Goal: Information Seeking & Learning: Learn about a topic

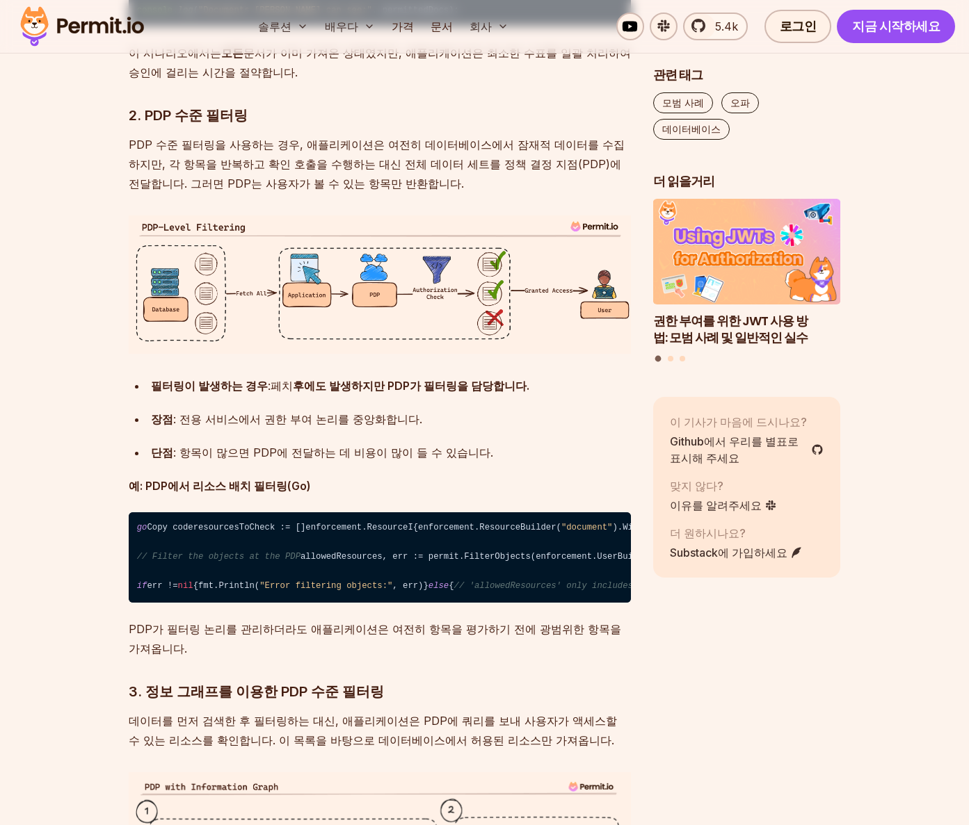
scroll to position [3332, 0]
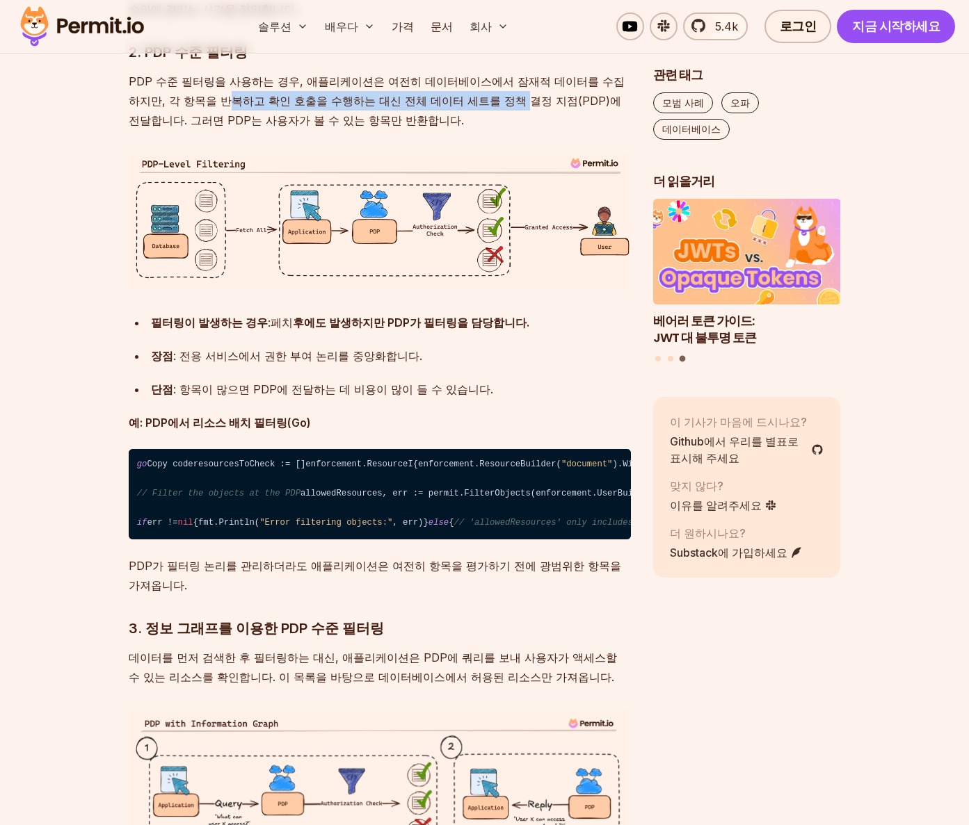
drag, startPoint x: 188, startPoint y: 197, endPoint x: 465, endPoint y: 195, distance: 276.8
click at [465, 127] on font "PDP 수준 필터링을 사용하는 경우, 애플리케이션은 여전히 ​​데이터베이스에서 잠재적 데이터를 수집하지만, 각 항목을 반복하고 확인 호출을 수…" at bounding box center [377, 100] width 496 height 53
drag, startPoint x: 472, startPoint y: 195, endPoint x: 556, endPoint y: 202, distance: 84.4
click at [556, 127] on font "PDP 수준 필터링을 사용하는 경우, 애플리케이션은 여전히 ​​데이터베이스에서 잠재적 데이터를 수집하지만, 각 항목을 반복하고 확인 호출을 수…" at bounding box center [377, 100] width 496 height 53
drag, startPoint x: 232, startPoint y: 220, endPoint x: 345, endPoint y: 213, distance: 113.6
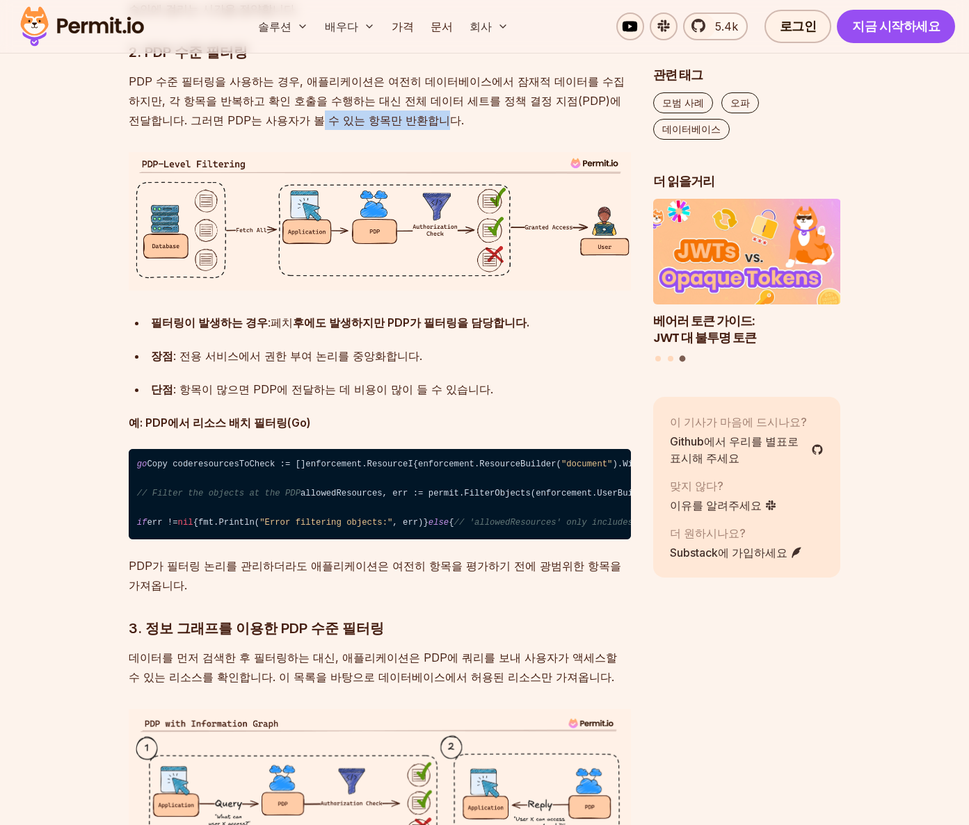
click at [345, 127] on font "PDP 수준 필터링을 사용하는 경우, 애플리케이션은 여전히 ​​데이터베이스에서 잠재적 데이터를 수집하지만, 각 항목을 반복하고 확인 호출을 수…" at bounding box center [377, 100] width 496 height 53
click at [360, 127] on font "PDP 수준 필터링을 사용하는 경우, 애플리케이션은 여전히 ​​데이터베이스에서 잠재적 데이터를 수집하지만, 각 항목을 반복하고 확인 호출을 수…" at bounding box center [377, 100] width 496 height 53
drag, startPoint x: 227, startPoint y: 488, endPoint x: 375, endPoint y: 494, distance: 147.5
click at [361, 396] on font ": 항목이 많으면 PDP에 전달하는 데 비용이 많이 들 수 있습니다." at bounding box center [333, 389] width 320 height 14
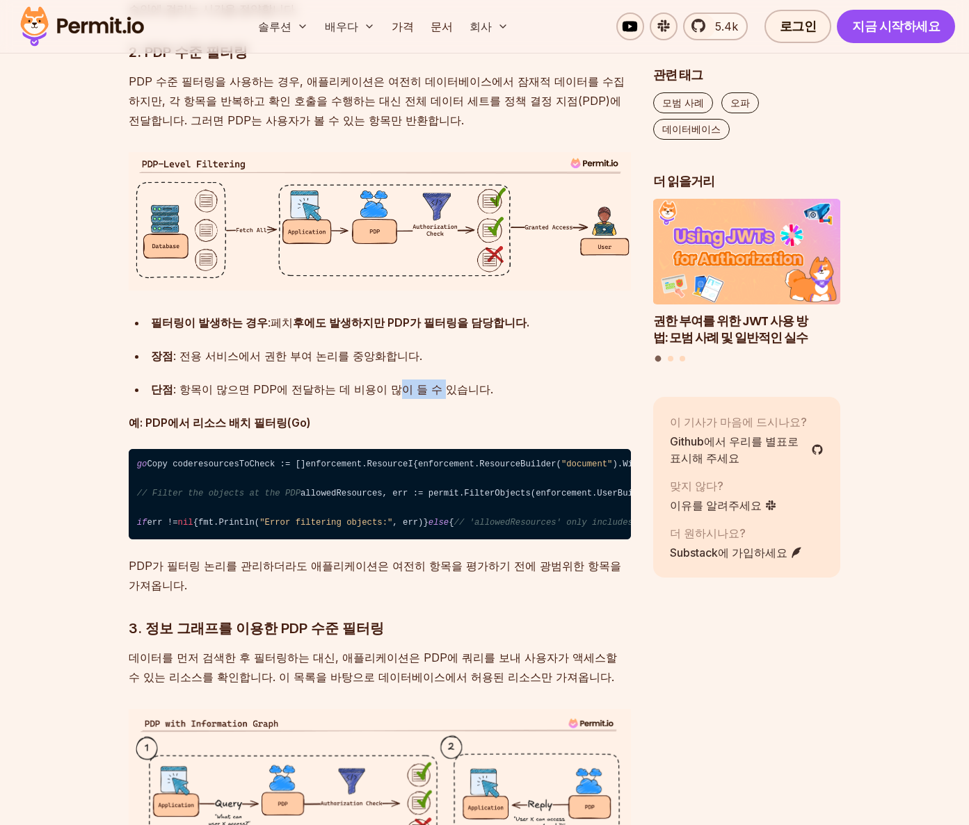
drag, startPoint x: 375, startPoint y: 494, endPoint x: 422, endPoint y: 485, distance: 47.5
click at [422, 396] on font ": 항목이 많으면 PDP에 전달하는 데 비용이 많이 들 수 있습니다." at bounding box center [333, 389] width 320 height 14
click at [424, 396] on font ": 항목이 많으면 PDP에 전달하는 데 비용이 많이 들 수 있습니다." at bounding box center [333, 389] width 320 height 14
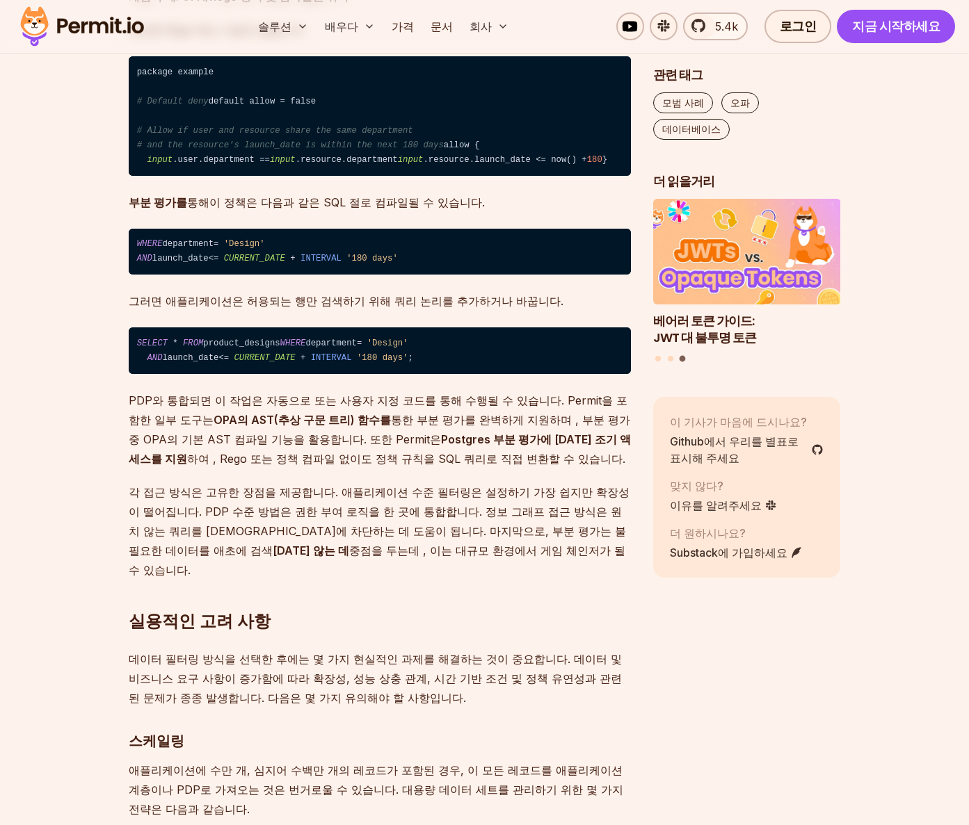
scroll to position [5140, 0]
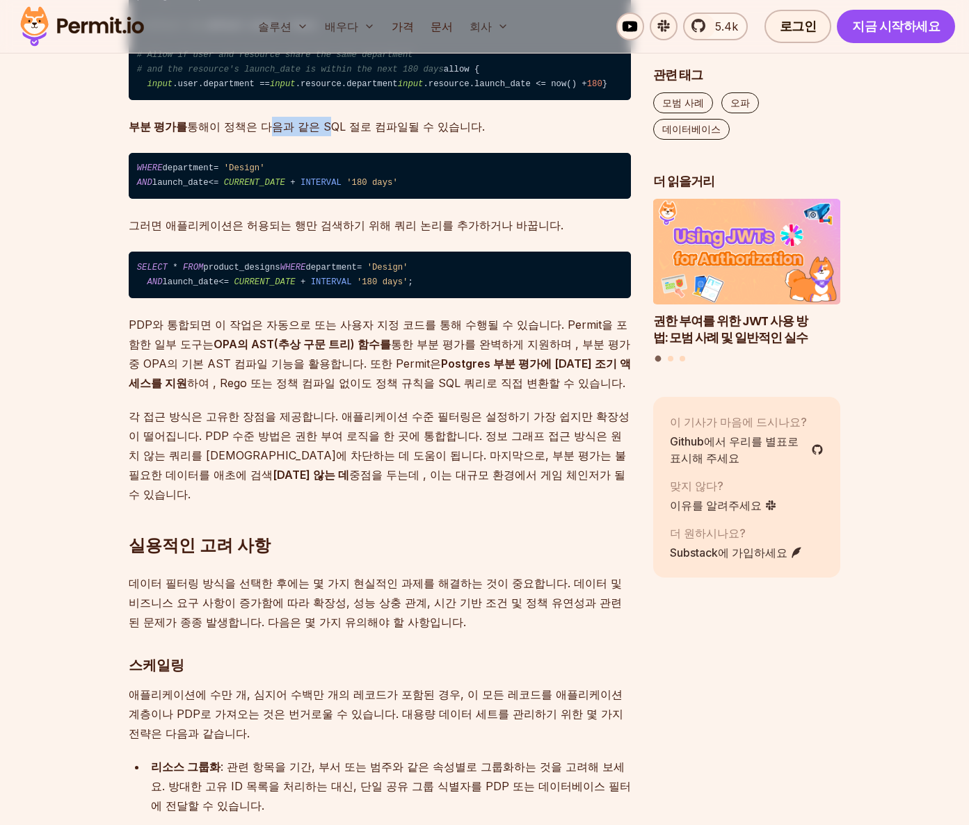
drag, startPoint x: 262, startPoint y: 558, endPoint x: 328, endPoint y: 563, distance: 65.5
click at [325, 134] on font "이 정책은 다음과 같은 SQL 절로 컴파일될 수 있습니다." at bounding box center [346, 127] width 275 height 14
drag, startPoint x: 341, startPoint y: 563, endPoint x: 487, endPoint y: 566, distance: 146.8
click at [487, 136] on p "부분 평가를 통해 이 정책은 다음과 같은 SQL 절로 컴파일될 수 있습니다." at bounding box center [380, 126] width 502 height 19
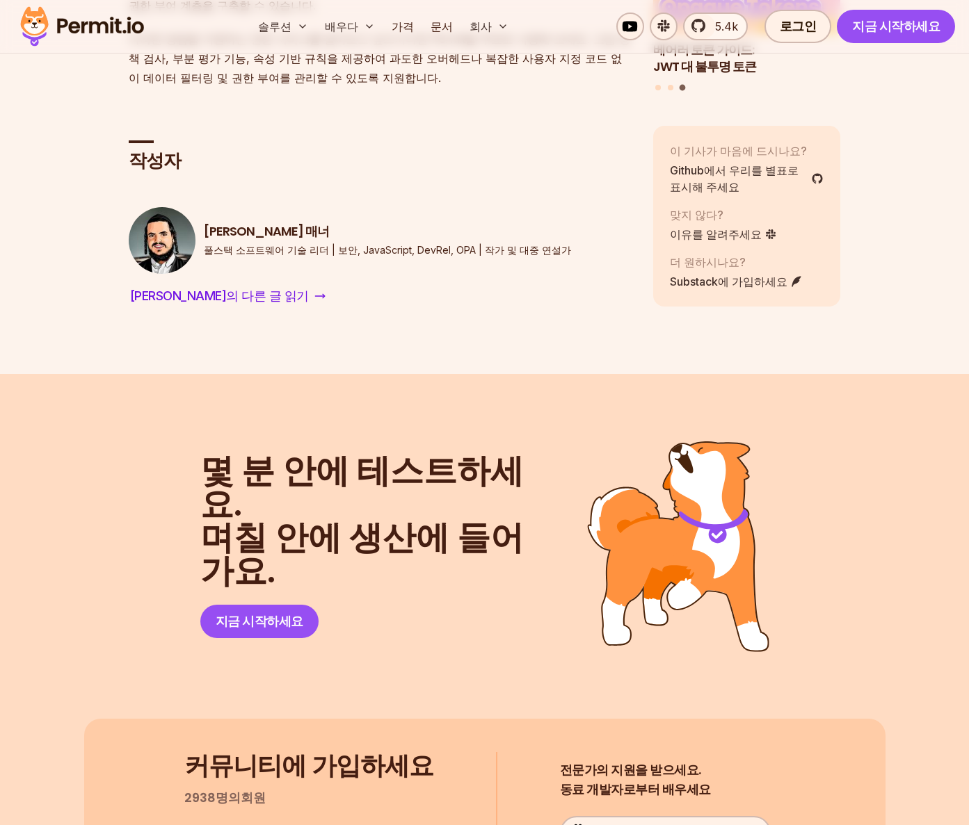
scroll to position [7922, 0]
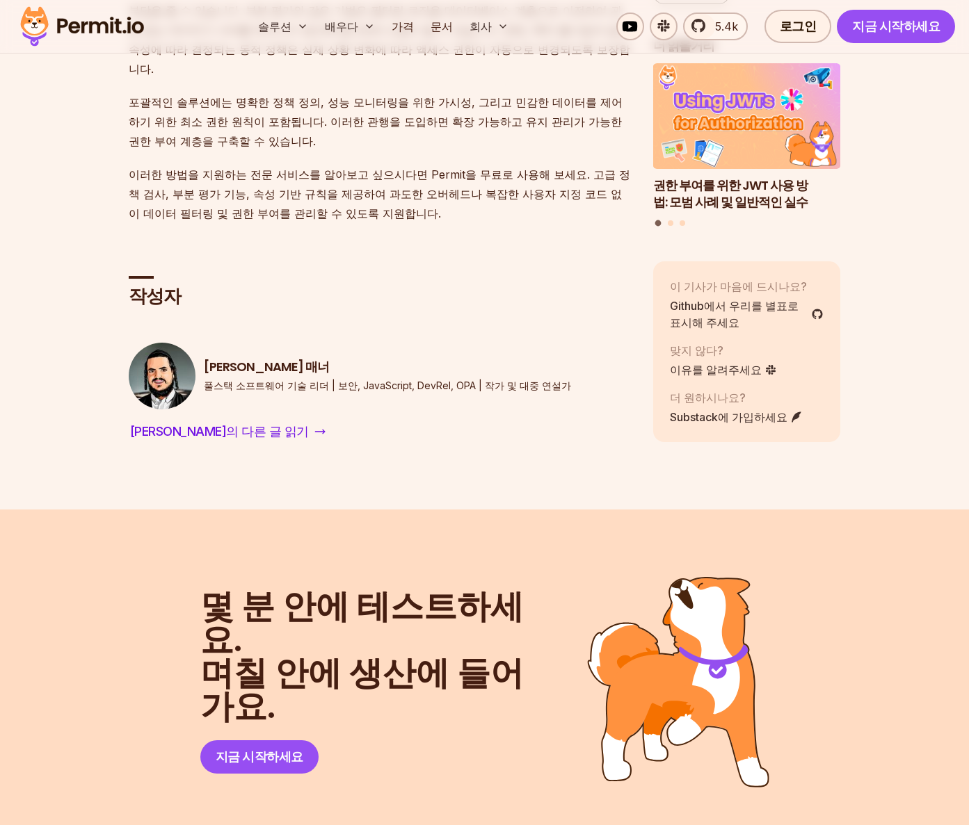
drag, startPoint x: 212, startPoint y: 250, endPoint x: 302, endPoint y: 257, distance: 90.7
drag, startPoint x: 152, startPoint y: 276, endPoint x: 309, endPoint y: 291, distance: 157.2
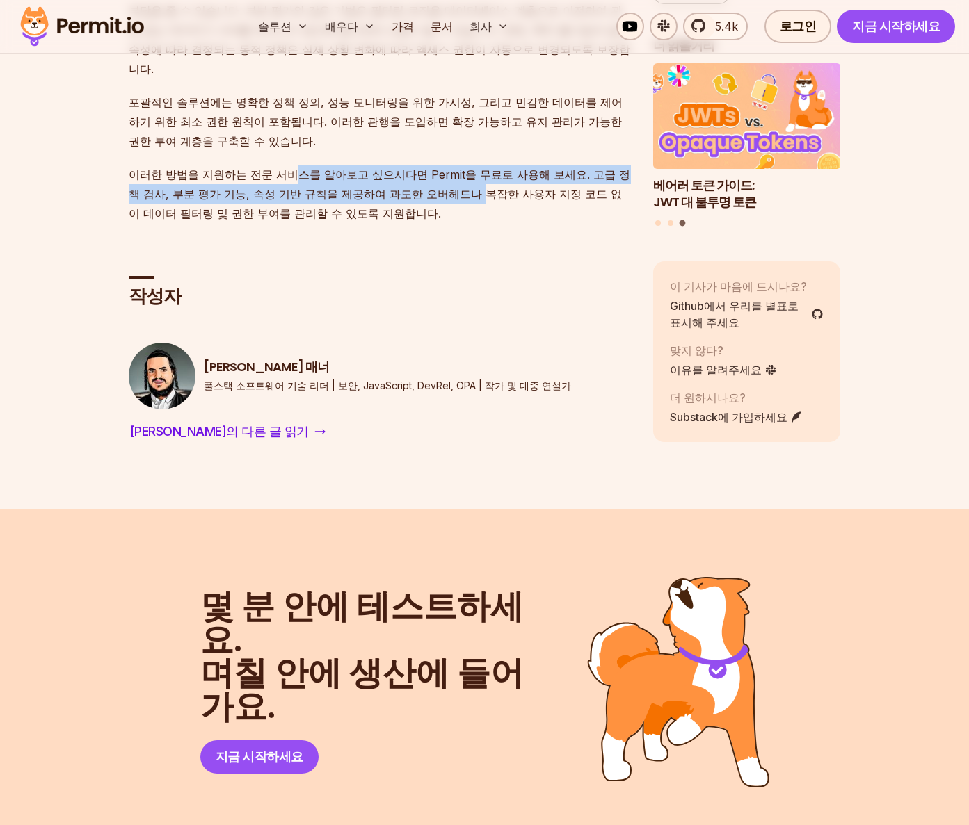
drag, startPoint x: 284, startPoint y: 497, endPoint x: 418, endPoint y: 535, distance: 139.4
click at [417, 223] on p "이러한 방법을 지원하는 전문 서비스를 알아보고 싶으시다면 Permit을 무료로 사용해 보세요. 고급 정책 검사, 부분 평가 기능, 속성 기반 …" at bounding box center [380, 194] width 502 height 58
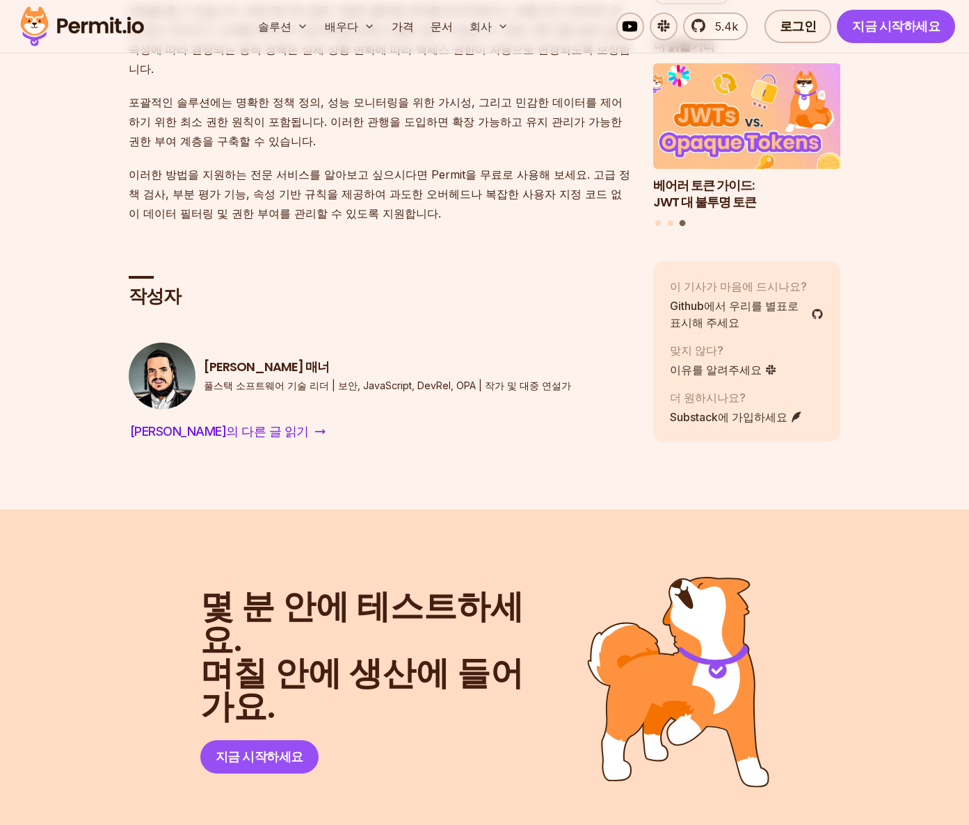
click at [418, 223] on p "이러한 방법을 지원하는 전문 서비스를 알아보고 싶으시다면 Permit을 무료로 사용해 보세요. 고급 정책 검사, 부분 평가 기능, 속성 기반 …" at bounding box center [380, 194] width 502 height 58
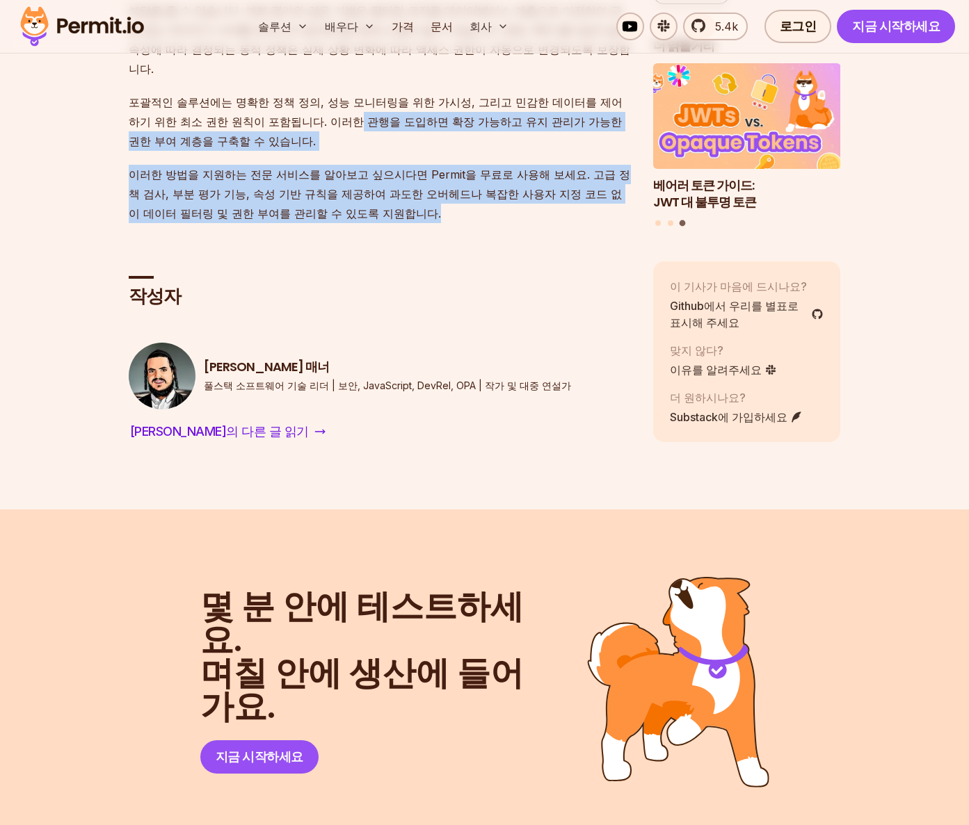
drag, startPoint x: 418, startPoint y: 535, endPoint x: 293, endPoint y: 422, distance: 168.4
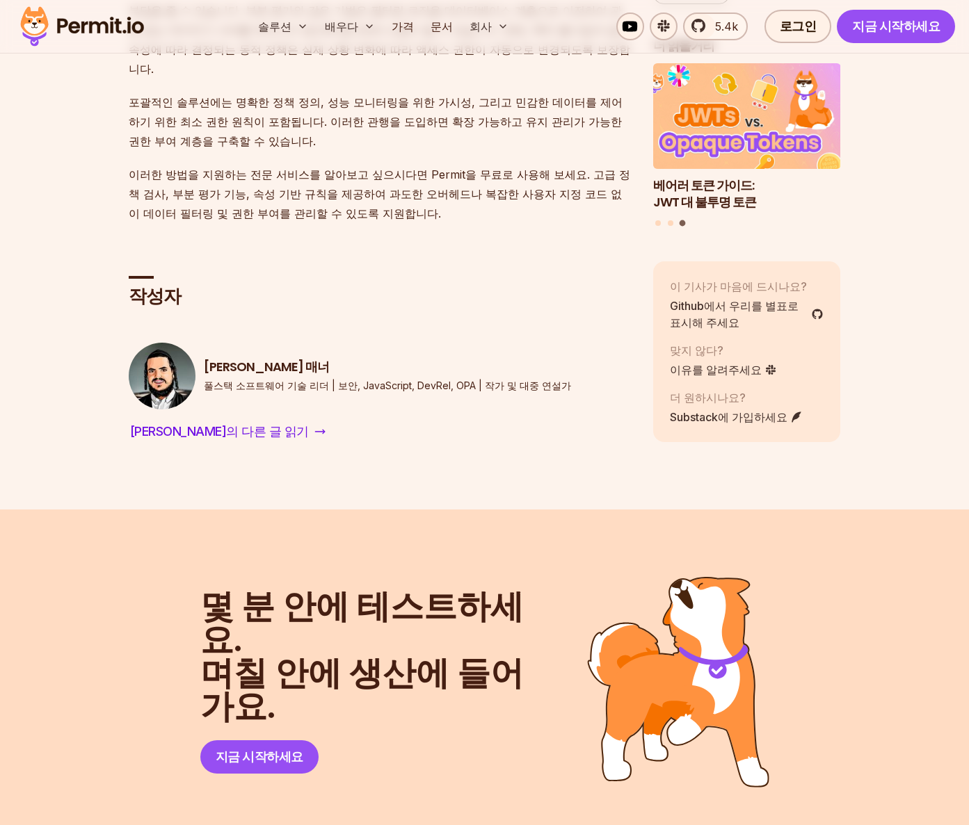
click at [280, 76] on font "대규모 데이터세트에 [DATE] [DEMOGRAPHIC_DATA] 계획은 이 프로세스의 핵심입니다. 데이터 양이 증가함에 따라 처음에는 간단해…" at bounding box center [379, 20] width 501 height 111
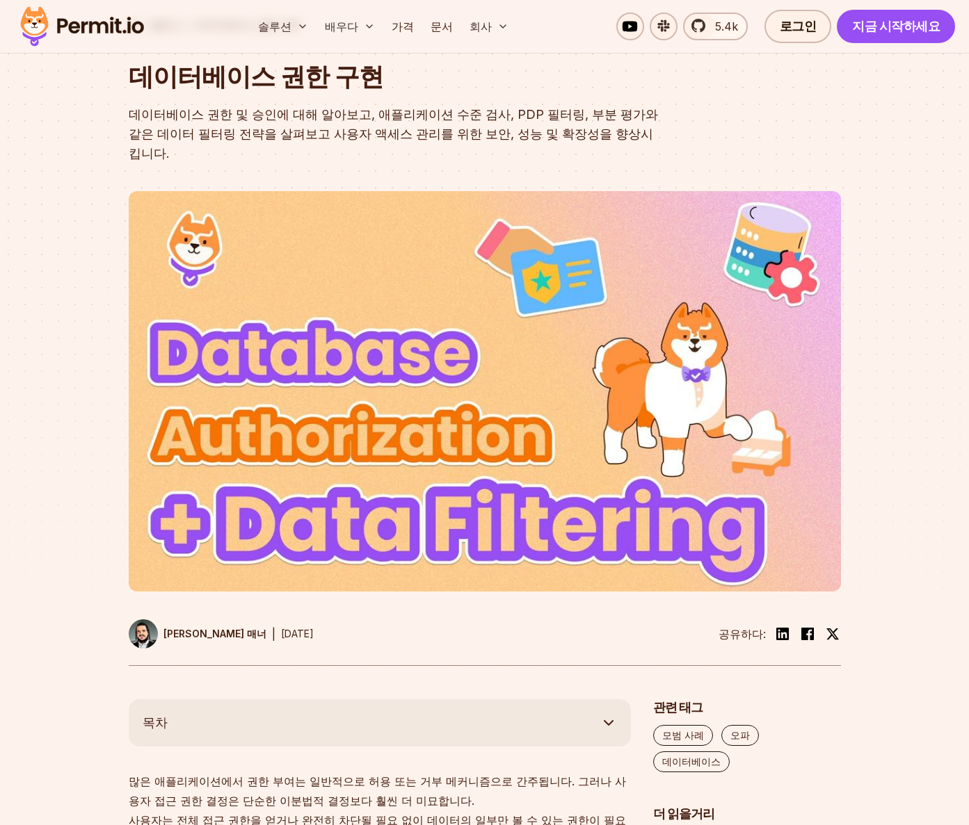
scroll to position [0, 0]
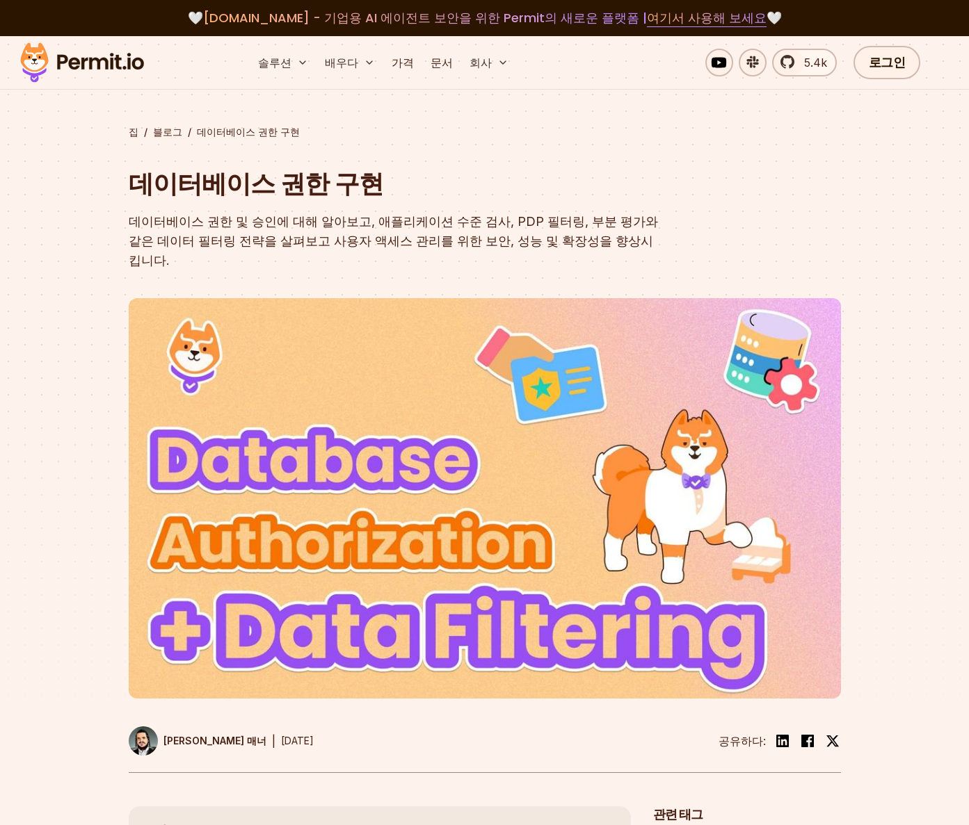
click at [225, 181] on font "데이터베이스 권한 구현" at bounding box center [256, 183] width 255 height 35
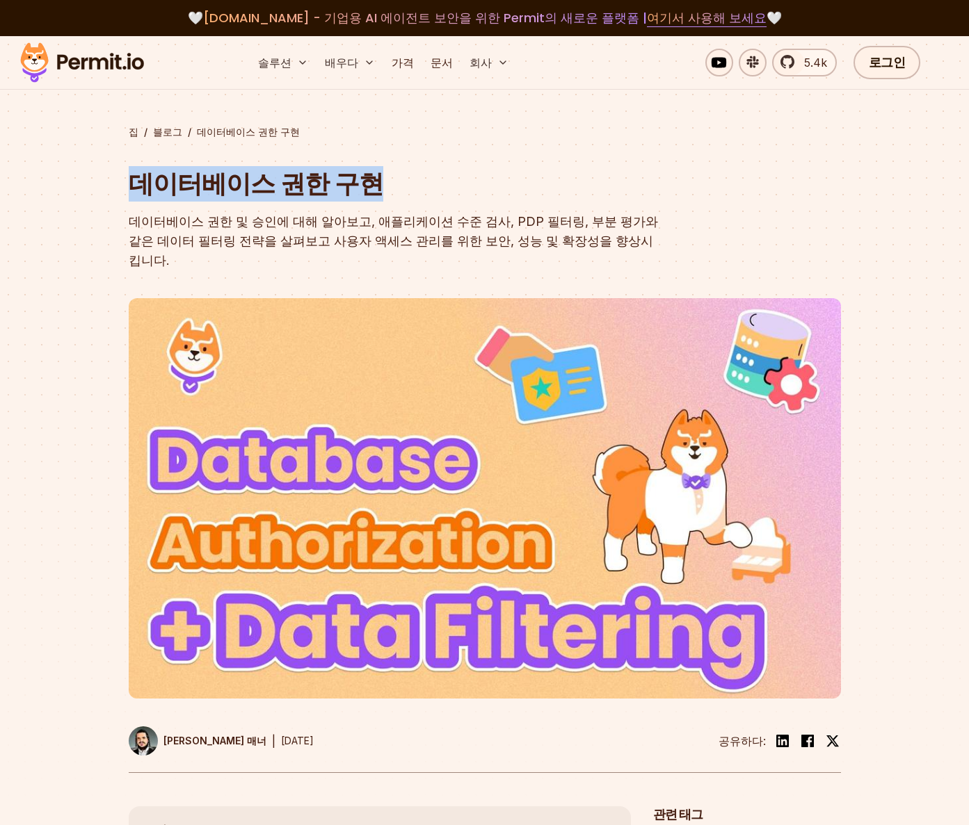
click at [225, 181] on font "데이터베이스 권한 구현" at bounding box center [256, 183] width 255 height 35
copy font "데이터베이스 권한 구현"
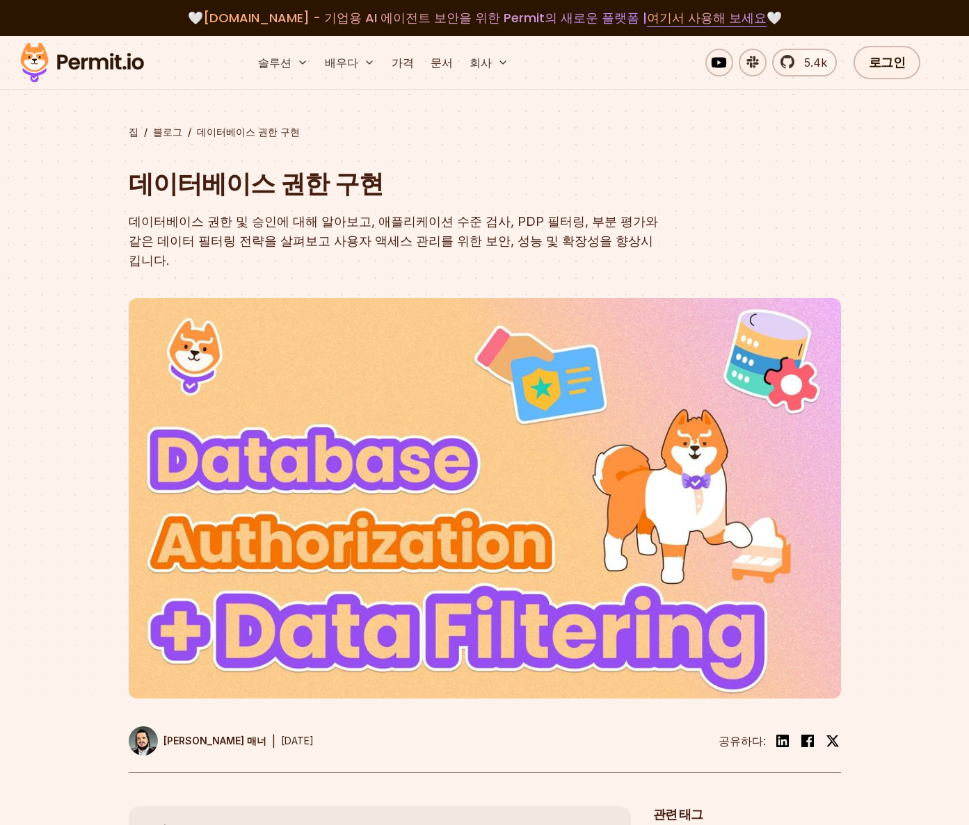
click at [289, 228] on font "데이터베이스 권한 및 승인에 대해 알아보고, 애플리케이션 수준 검사, PDP 필터링, 부분 평가와 같은 데이터 필터링 전략을 살펴보고 사용자 …" at bounding box center [393, 241] width 529 height 54
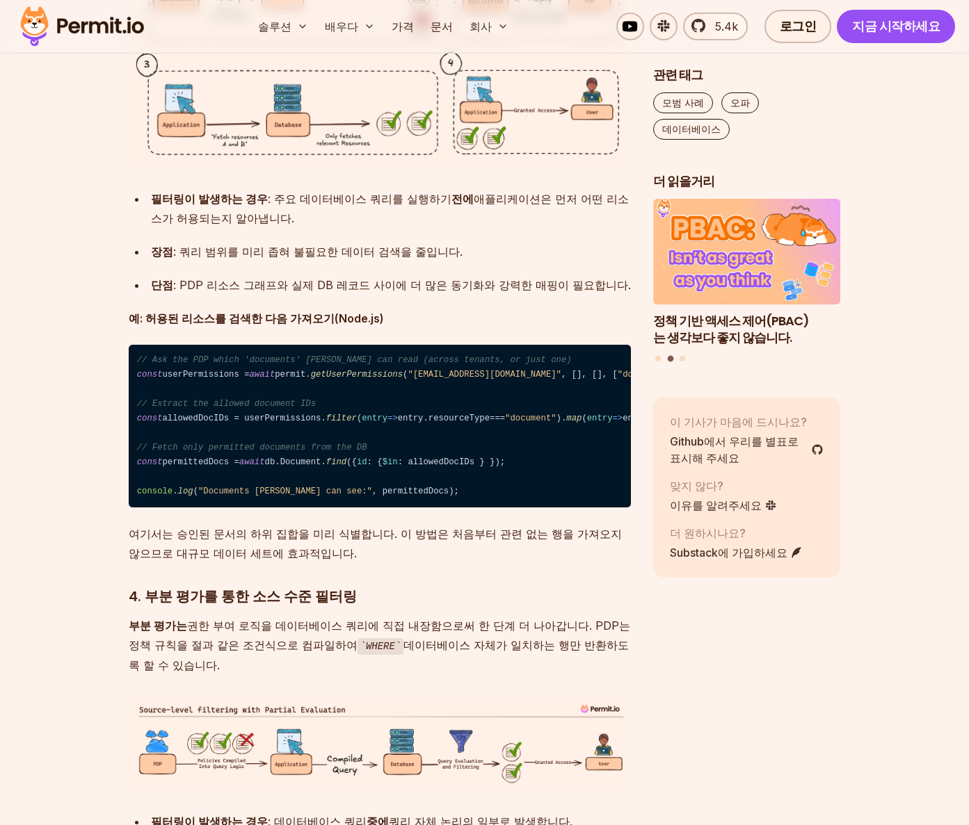
scroll to position [4140, 0]
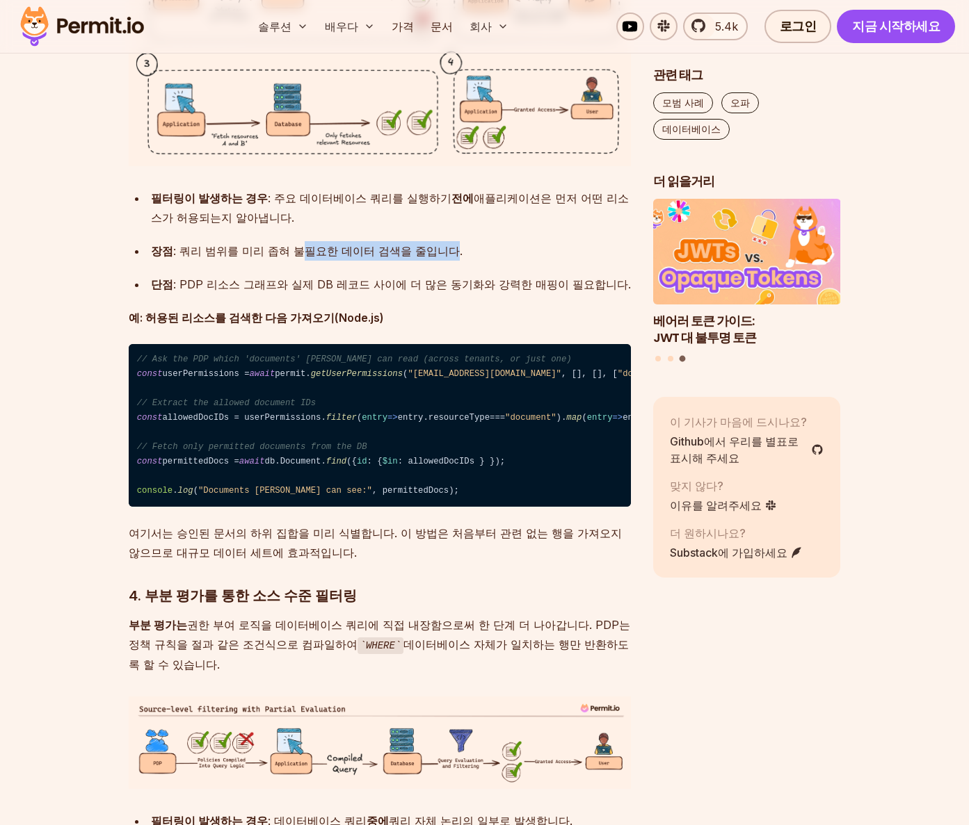
drag, startPoint x: 286, startPoint y: 595, endPoint x: 430, endPoint y: 599, distance: 144.0
click at [428, 258] on font ": 쿼리 범위를 미리 좁혀 불필요한 데이터 검색을 줄입니다." at bounding box center [317, 251] width 289 height 14
click at [432, 258] on font ": 쿼리 범위를 미리 좁혀 불필요한 데이터 검색을 줄입니다." at bounding box center [317, 251] width 289 height 14
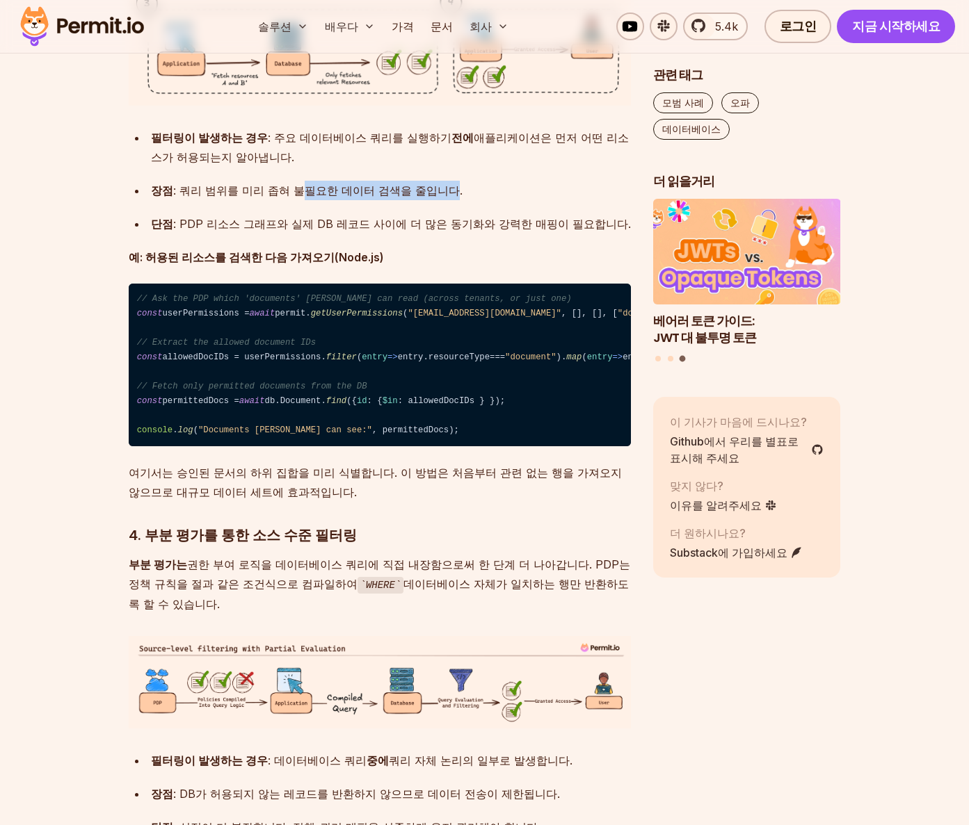
scroll to position [4279, 0]
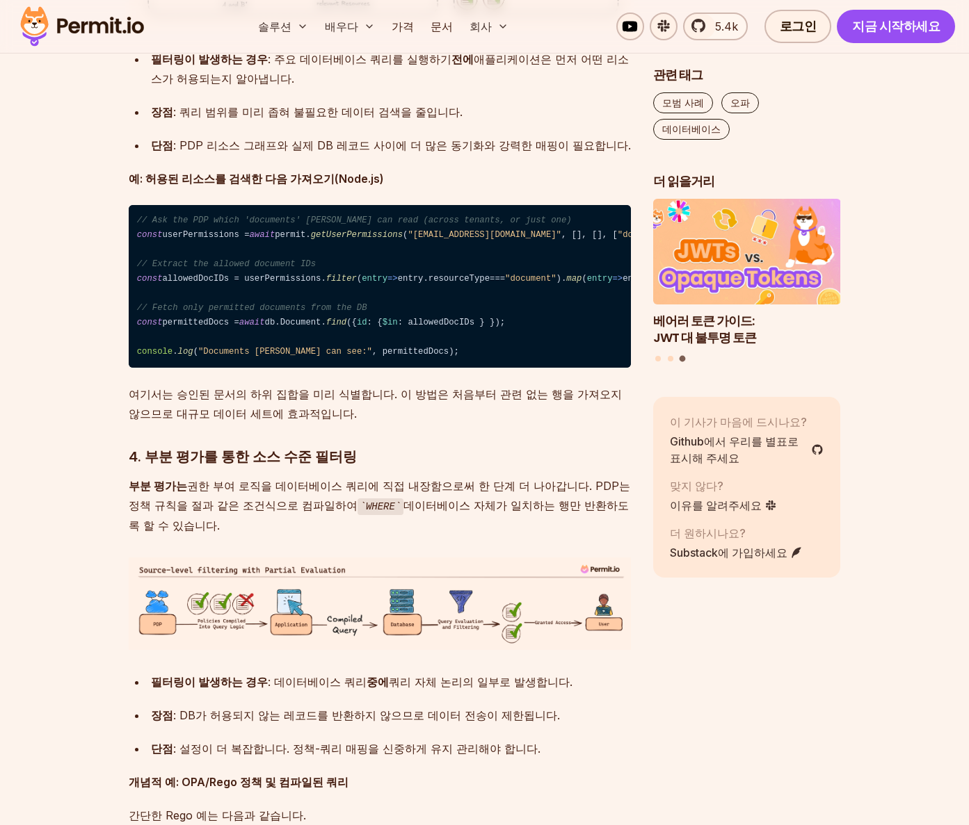
click at [430, 155] on ul "필터링이 발생하는 경우 : 주요 데이터베이스 쿼리를 실행하기 전에 애플리케이션은 먼저 어떤 리소스가 허용되는지 알아냅니다. 장점 : 쿼리 범위…" at bounding box center [380, 102] width 502 height 106
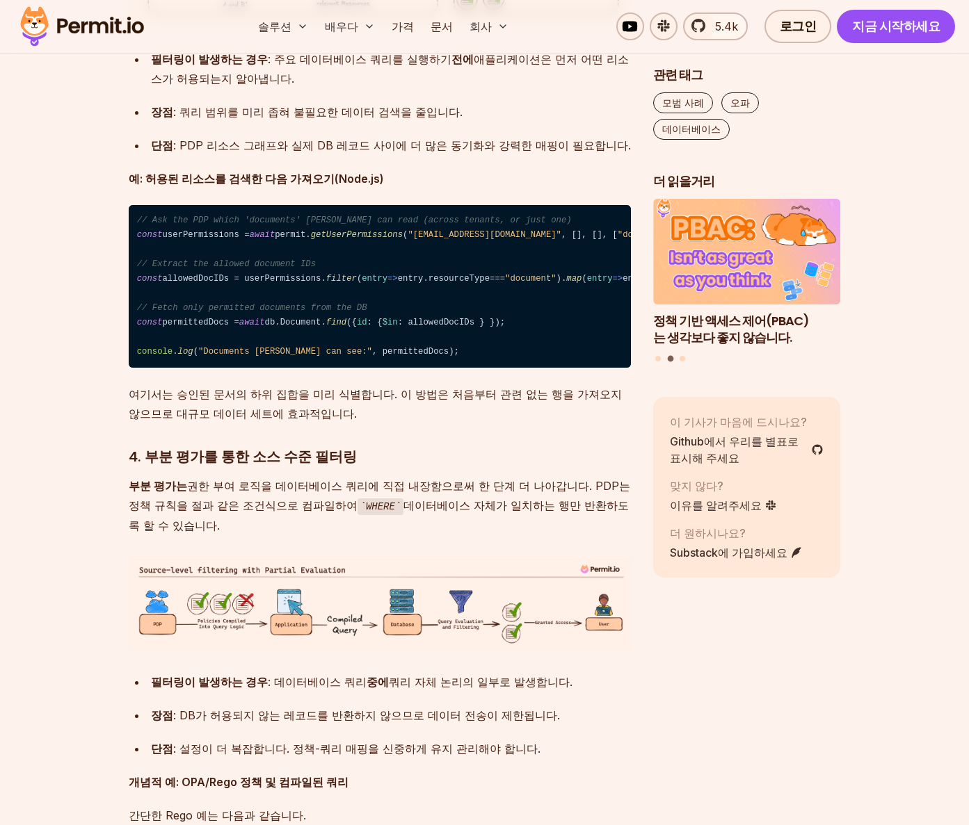
click at [419, 188] on p "예: 허용된 리소스를 검색한 다음 가져오기(Node.js)" at bounding box center [380, 178] width 502 height 19
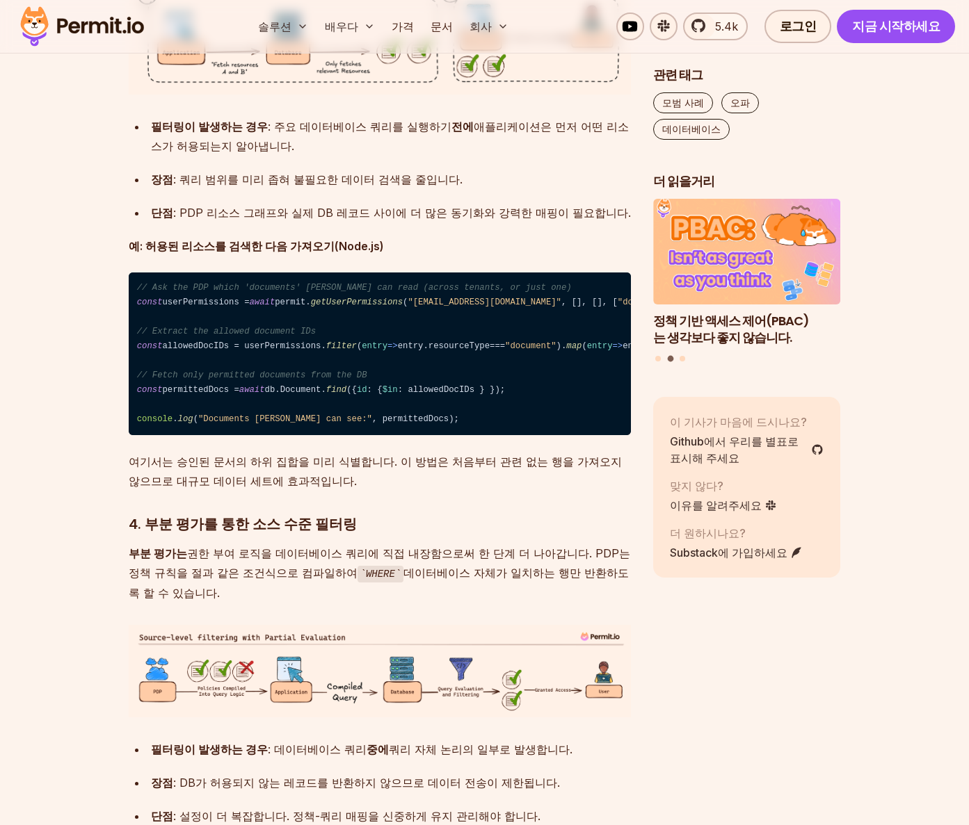
scroll to position [4209, 0]
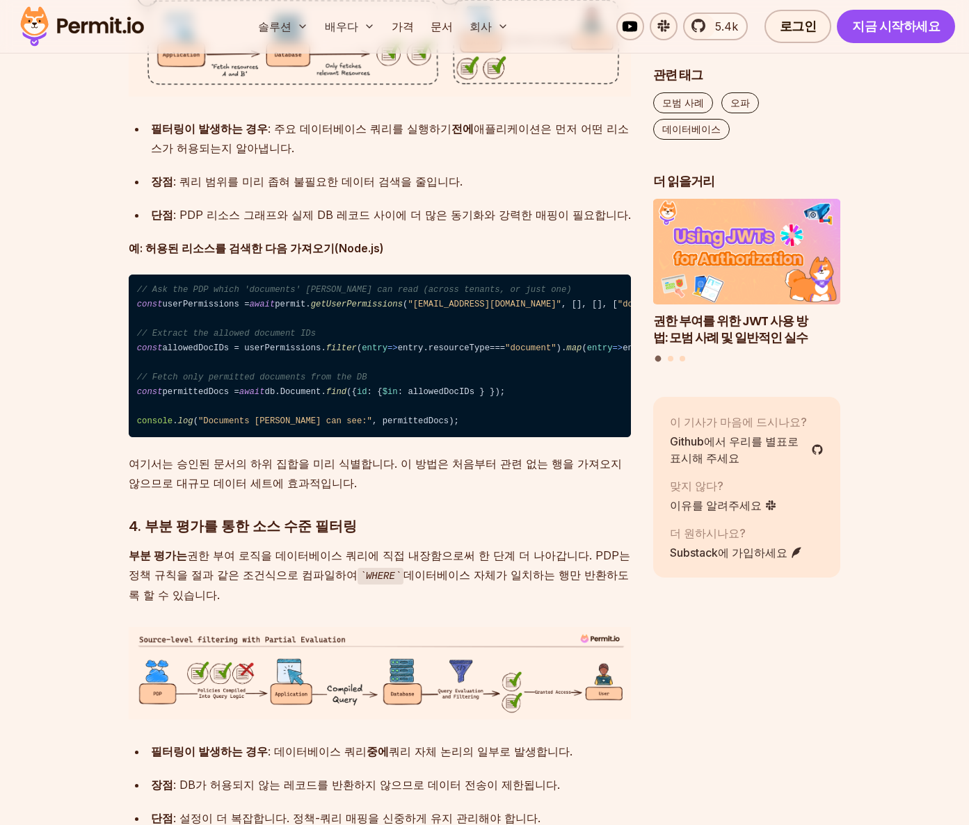
click at [217, 222] on font ": PDP 리소스 그래프와 실제 DB 레코드 사이에 더 많은 동기화와 강력한 매핑이 필요합니다." at bounding box center [402, 215] width 458 height 14
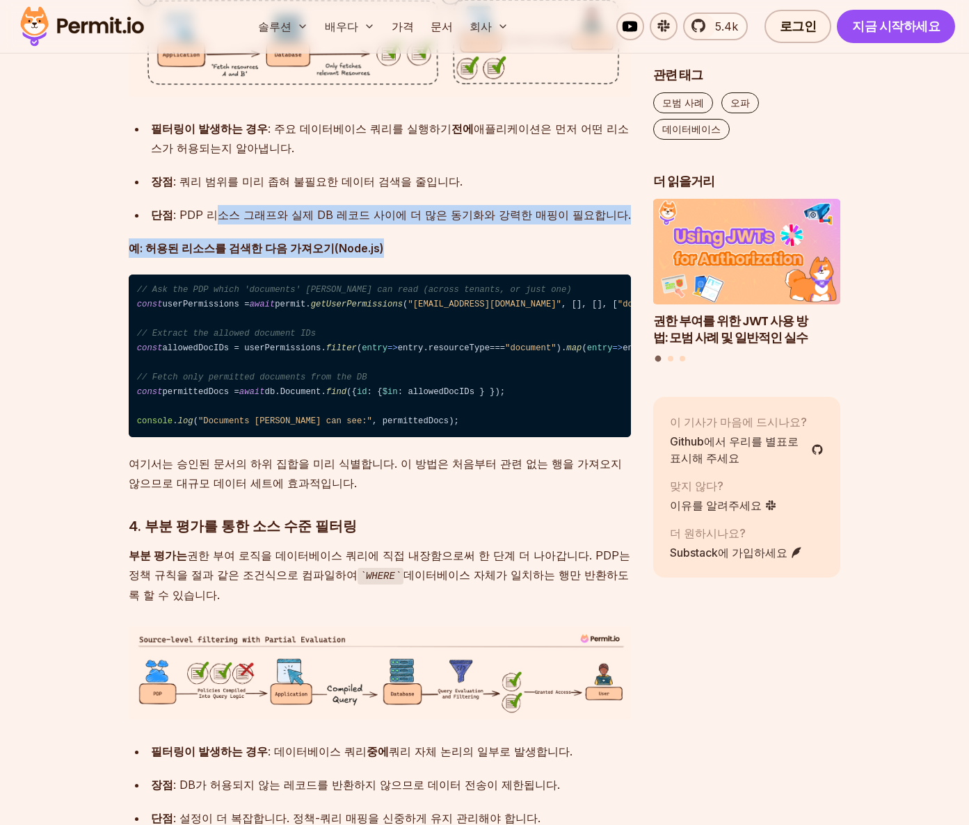
drag, startPoint x: 208, startPoint y: 564, endPoint x: 480, endPoint y: 572, distance: 272.0
click at [451, 571] on div "많은 애플리케이션에서 권한 부여는 일반적으로 허용 또는 거부 메커니즘으로 간주됩니다. 그러나 사용자 접근 권한 결정은 단순한 이분법적 결정보다…" at bounding box center [380, 302] width 502 height 7265
click at [480, 572] on div "많은 애플리케이션에서 권한 부여는 일반적으로 허용 또는 거부 메커니즘으로 간주됩니다. 그러나 사용자 접근 권한 결정은 단순한 이분법적 결정보다…" at bounding box center [380, 302] width 502 height 7265
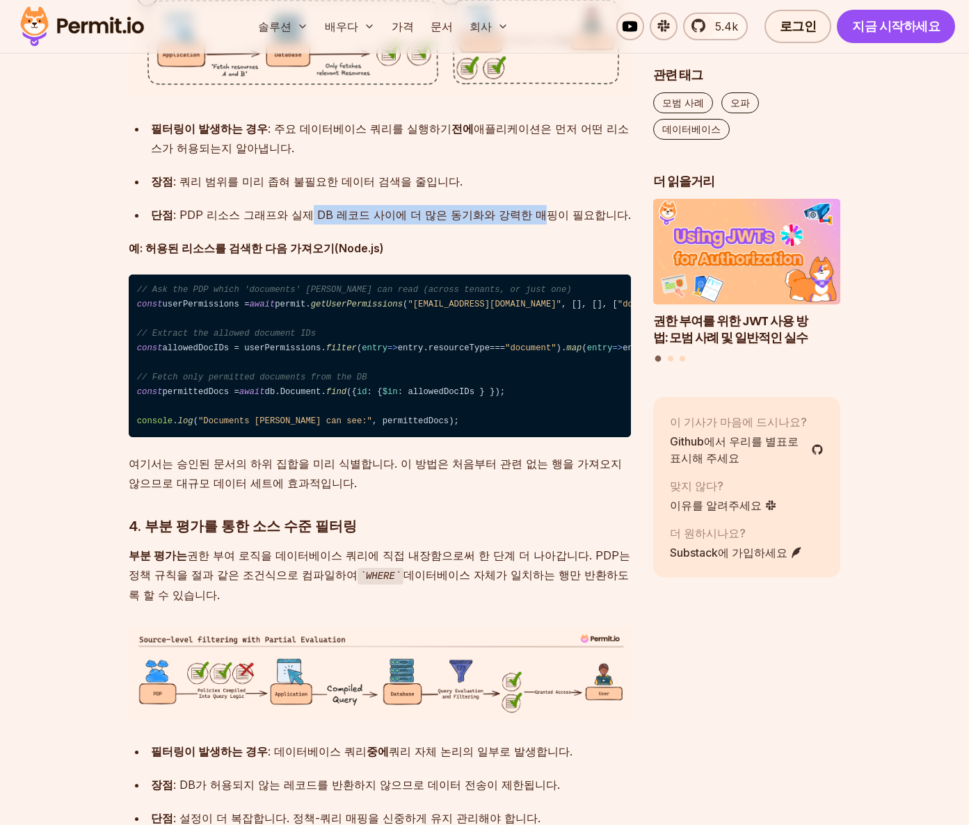
drag, startPoint x: 508, startPoint y: 562, endPoint x: 290, endPoint y: 550, distance: 218.7
click at [290, 225] on div "단점 : PDP 리소스 그래프와 실제 DB 레코드 사이에 더 많은 동기화와 강력한 매핑이 필요합니다." at bounding box center [391, 214] width 480 height 19
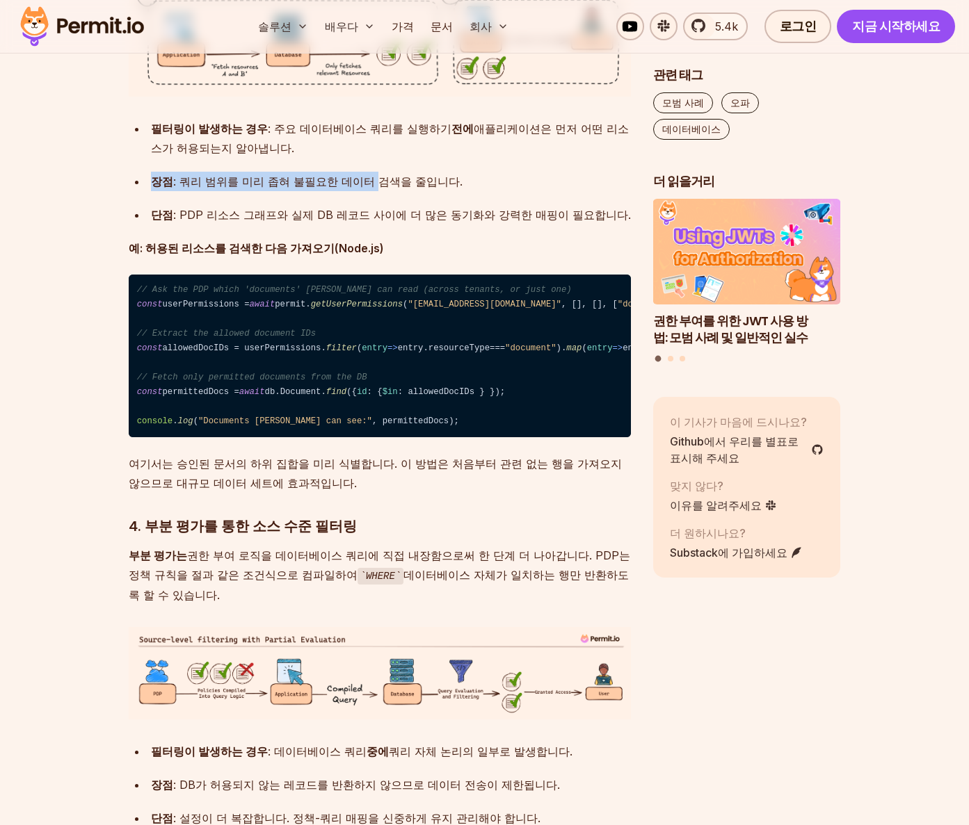
drag, startPoint x: 195, startPoint y: 507, endPoint x: 400, endPoint y: 535, distance: 207.1
click at [362, 225] on ul "필터링이 발생하는 경우 : 주요 데이터베이스 쿼리를 실행하기 전에 애플리케이션은 먼저 어떤 리소스가 허용되는지 알아냅니다. 장점 : 쿼리 범위…" at bounding box center [380, 172] width 502 height 106
click at [407, 191] on div "장점 : 쿼리 범위를 미리 좁혀 불필요한 데이터 검색을 줄입니다." at bounding box center [391, 181] width 480 height 19
drag, startPoint x: 451, startPoint y: 533, endPoint x: 159, endPoint y: 468, distance: 298.4
click at [159, 225] on ul "필터링이 발생하는 경우 : 주요 데이터베이스 쿼리를 실행하기 전에 애플리케이션은 먼저 어떤 리소스가 허용되는지 알아냅니다. 장점 : 쿼리 범위…" at bounding box center [380, 172] width 502 height 106
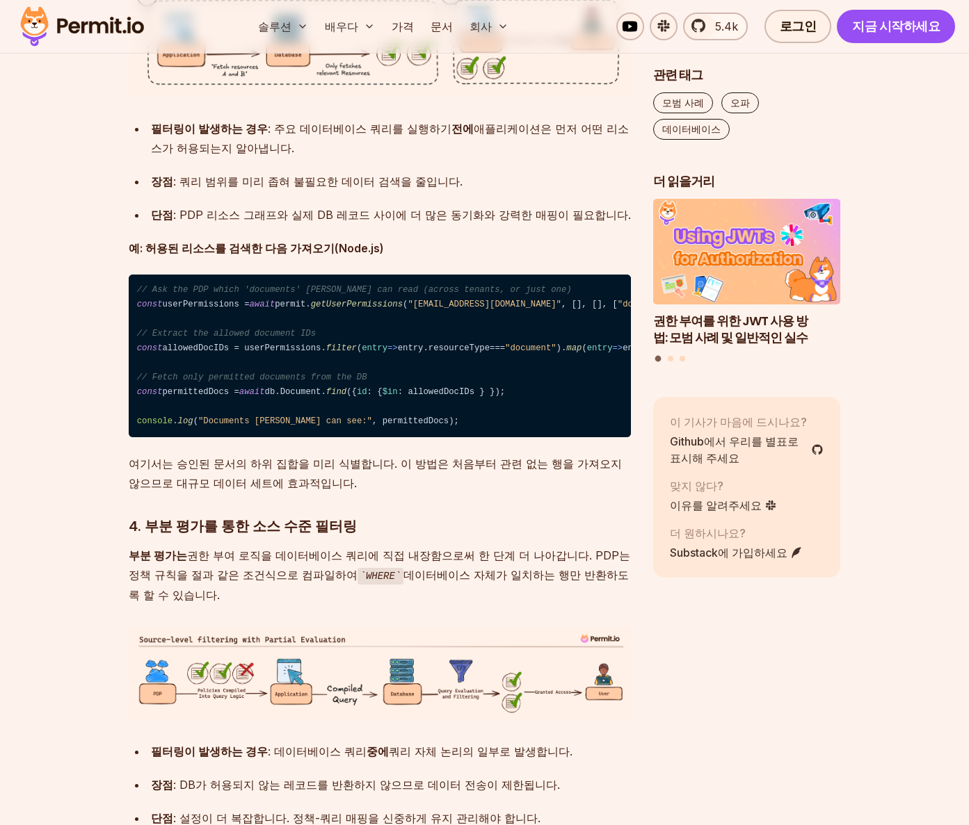
click at [159, 136] on font "필터링이 발생하는 경우" at bounding box center [209, 129] width 117 height 14
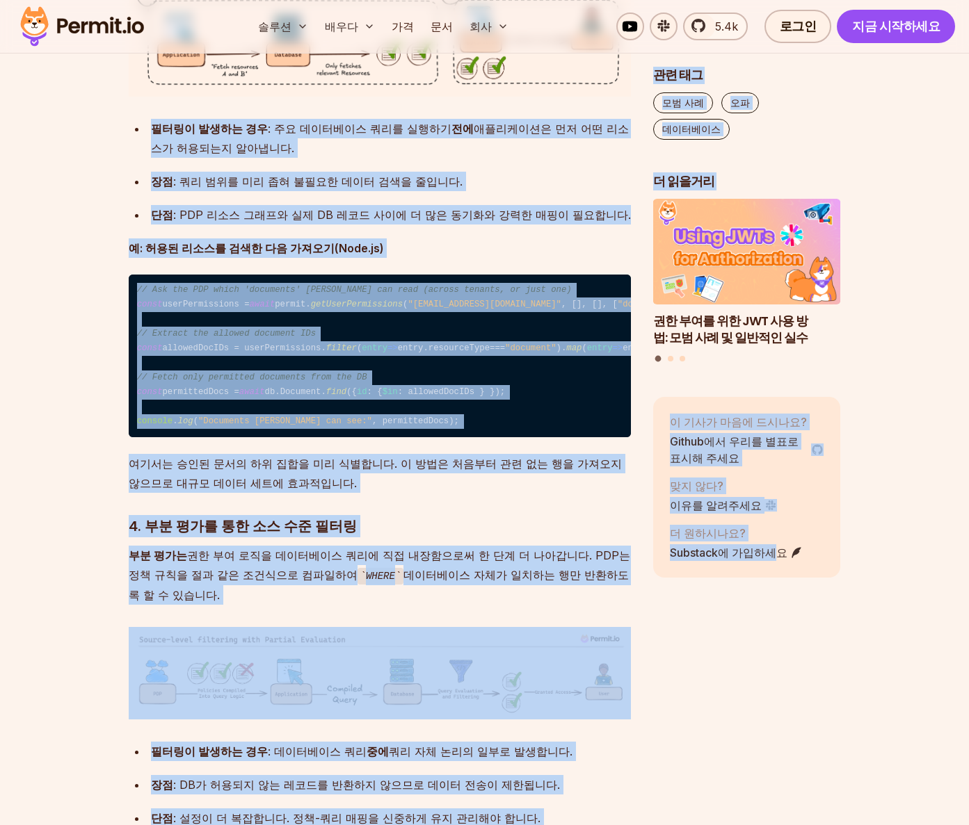
drag, startPoint x: 147, startPoint y: 468, endPoint x: 772, endPoint y: 601, distance: 639.2
click at [772, 601] on div "목차 많은 애플리케이션에서 권한 부여는 일반적으로 허용 또는 거부 메커니즘으로 간주됩니다. 그러나 사용자 접근 권한 결정은 단순한 이분법적 결…" at bounding box center [485, 410] width 712 height 7624
click at [767, 608] on div "관련 태그 모범 사례 오파 데이터베이스 더 읽을거리 정책 기반 액세스 제어(PBAC)는 생각보다 좋지 않습니다. 베어러 토큰 가이드: JWT …" at bounding box center [747, 356] width 188 height 578
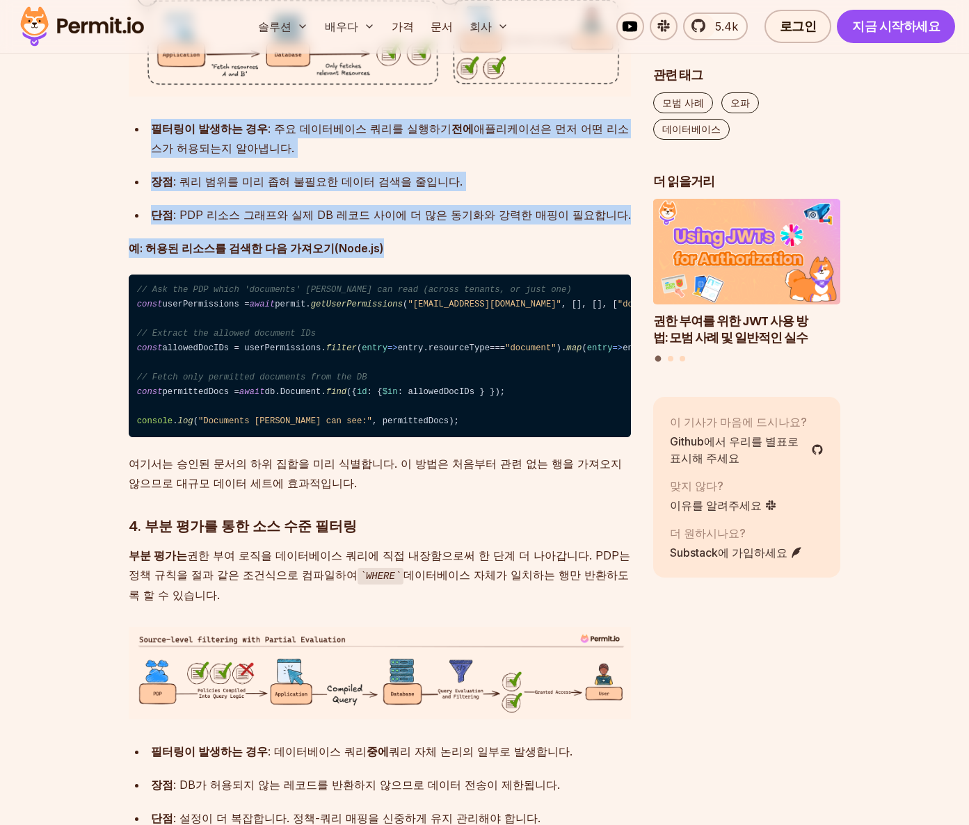
drag, startPoint x: 444, startPoint y: 599, endPoint x: 230, endPoint y: 459, distance: 255.5
click at [230, 459] on div "많은 애플리케이션에서 권한 부여는 일반적으로 허용 또는 거부 메커니즘으로 간주됩니다. 그러나 사용자 접근 권한 결정은 단순한 이분법적 결정보다…" at bounding box center [380, 302] width 502 height 7265
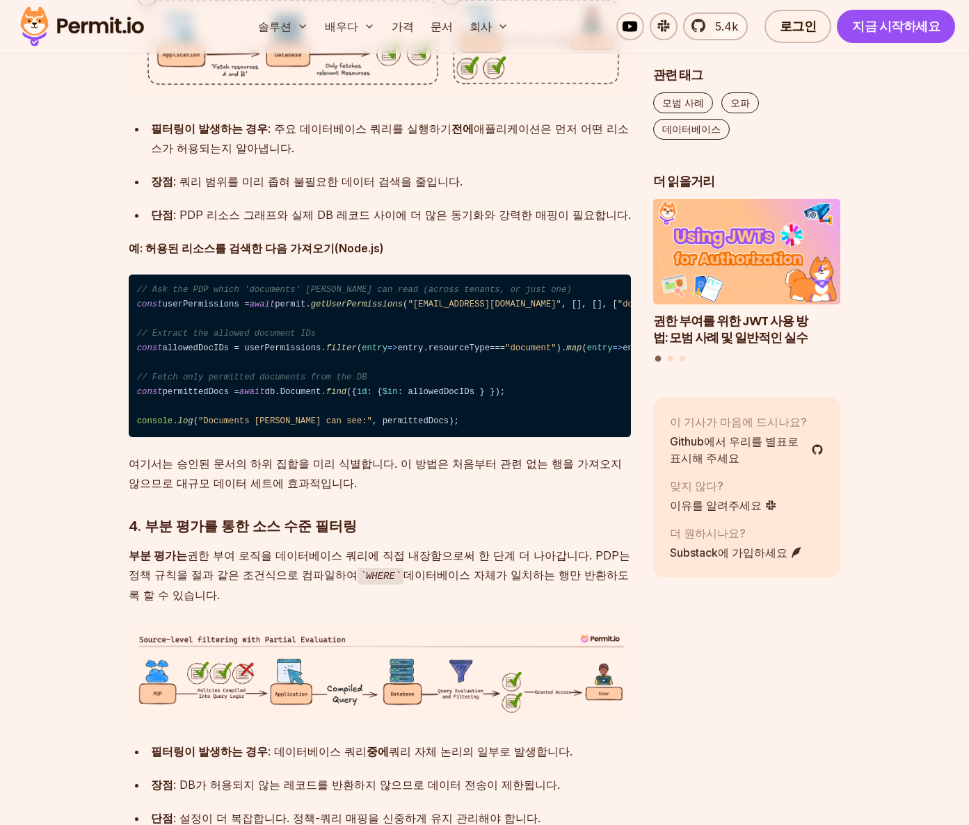
click at [230, 459] on div "많은 애플리케이션에서 권한 부여는 일반적으로 허용 또는 거부 메커니즘으로 간주됩니다. 그러나 사용자 접근 권한 결정은 단순한 이분법적 결정보다…" at bounding box center [380, 302] width 502 height 7265
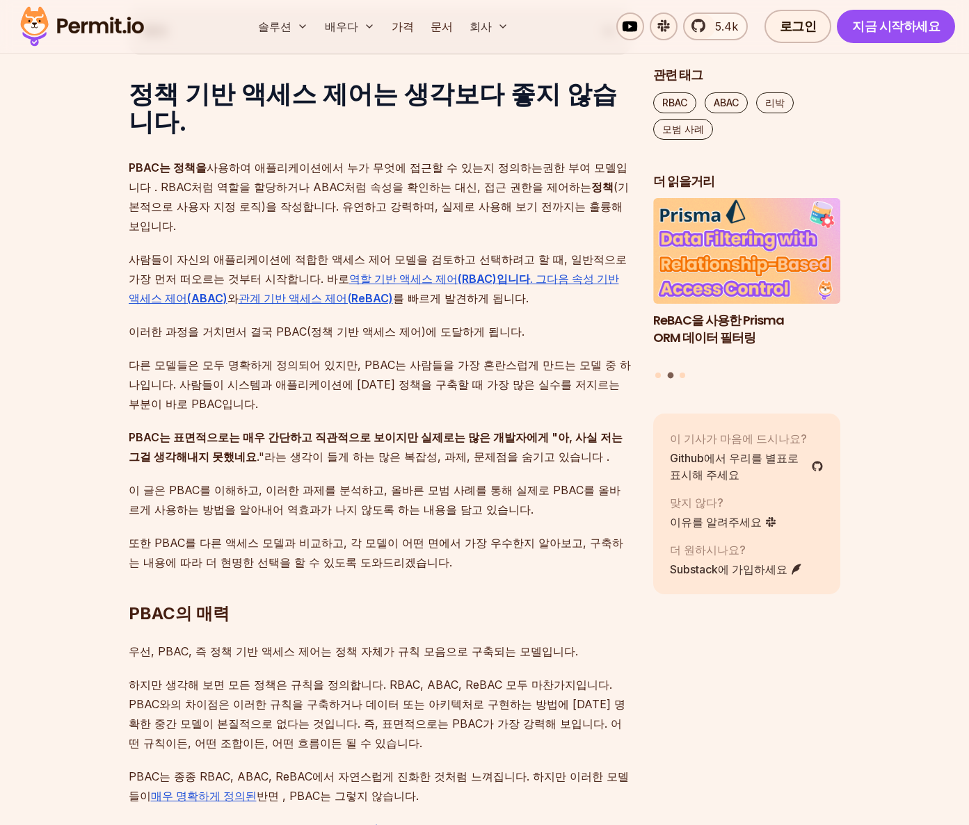
scroll to position [834, 0]
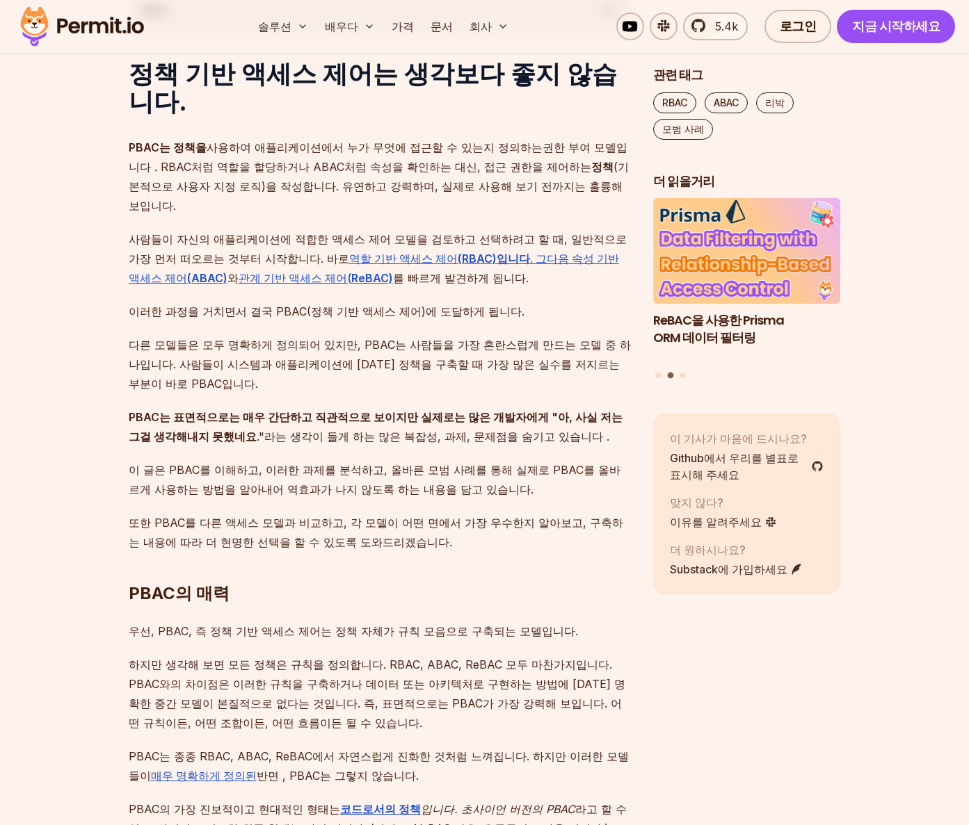
click at [321, 410] on font "PBAC는 표면적으로는 매우 간단하고 직관적으로 보이지만 실제로는 많은 개발자에게 "아, 사실 저는 그걸 생각해내지 못했네요" at bounding box center [376, 426] width 494 height 33
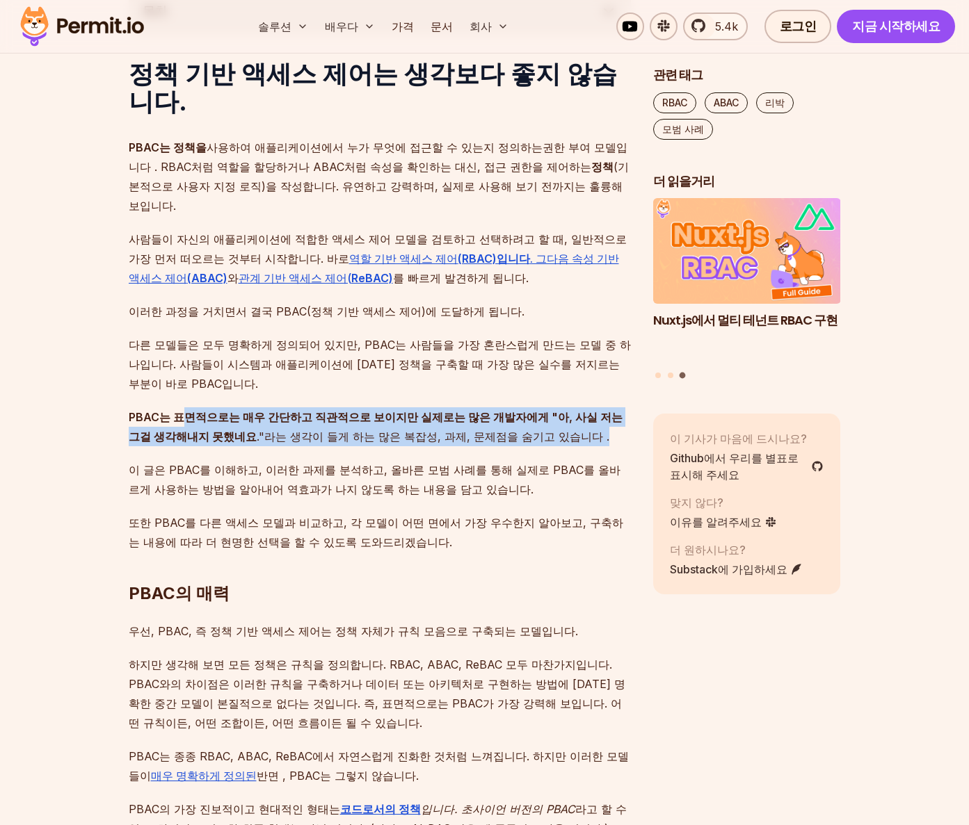
drag, startPoint x: 185, startPoint y: 394, endPoint x: 581, endPoint y: 409, distance: 396.6
click at [581, 409] on p "PBAC는 표면적으로는 매우 간단하고 직관적으로 보이지만 실제로는 많은 개발자에게 "아, 사실 저는 그걸 생각해내지 못했네요 ." 라는 생각이…" at bounding box center [380, 426] width 502 height 39
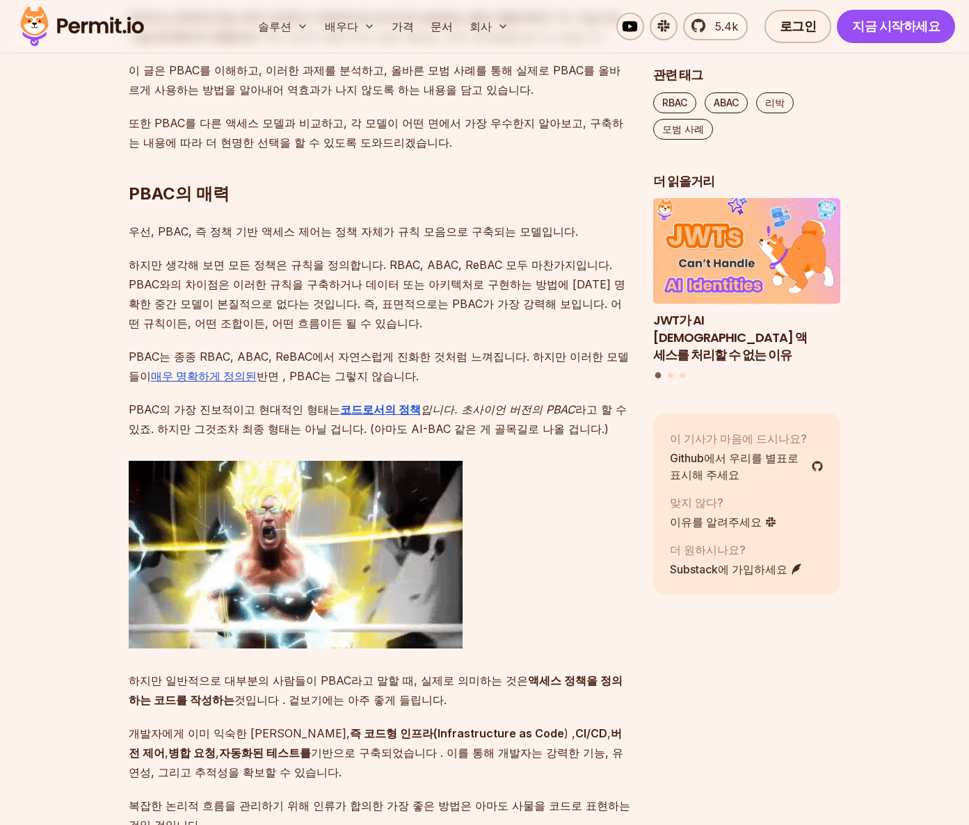
scroll to position [1321, 0]
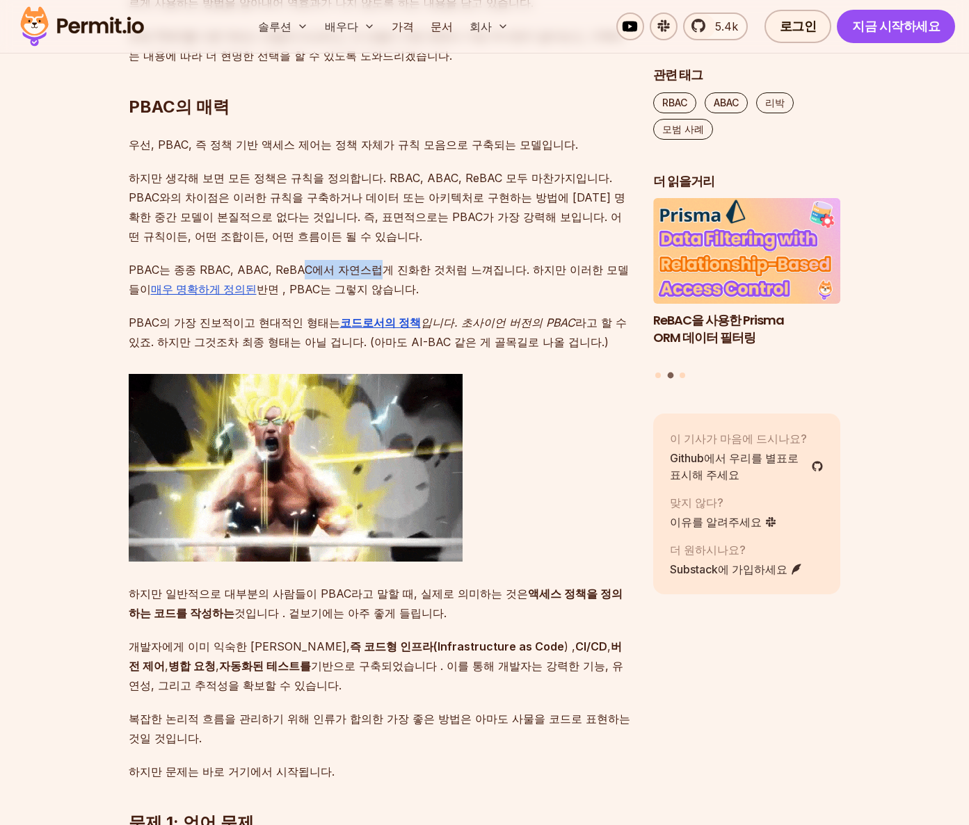
drag, startPoint x: 296, startPoint y: 257, endPoint x: 389, endPoint y: 263, distance: 93.3
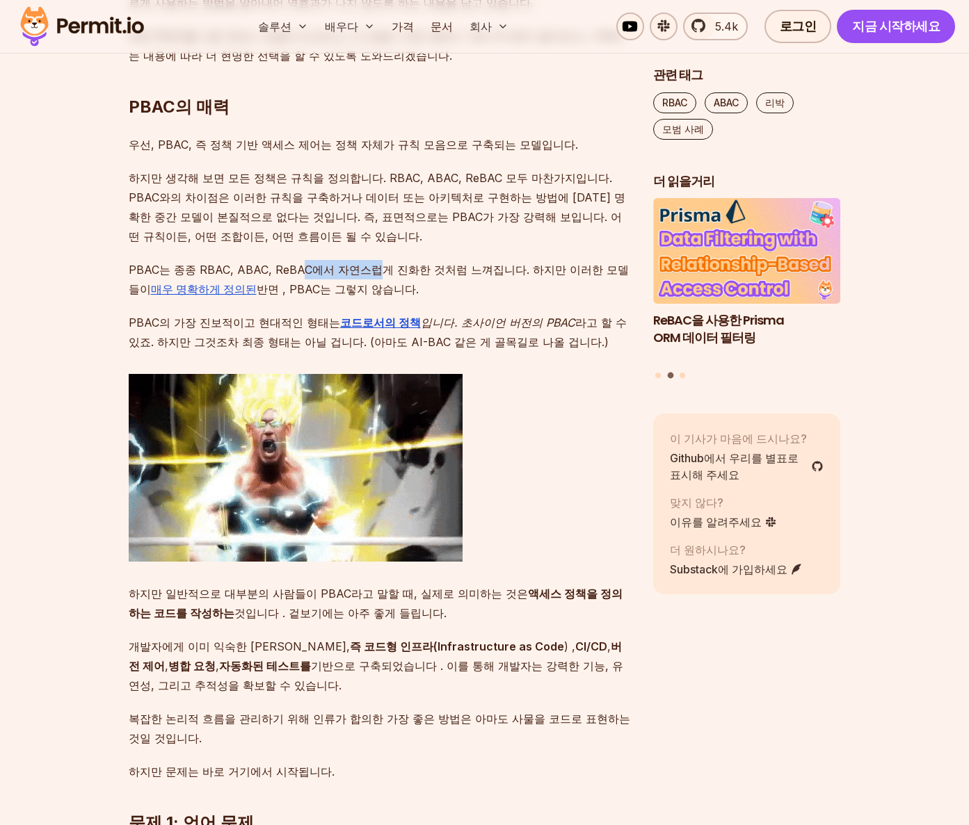
click at [377, 260] on p "PBAC는 종종 RBAC, ABAC, ReBAC에서 자연스럽게 진화한 것처럼 느껴집니다. 하지만 이러한 모델들이 매우 명확하게 정의된 반면 ,…" at bounding box center [380, 279] width 502 height 39
click at [392, 264] on p "PBAC는 종종 RBAC, ABAC, ReBAC에서 자연스럽게 진화한 것처럼 느껴집니다. 하지만 이러한 모델들이 매우 명확하게 정의된 반면 ,…" at bounding box center [380, 279] width 502 height 39
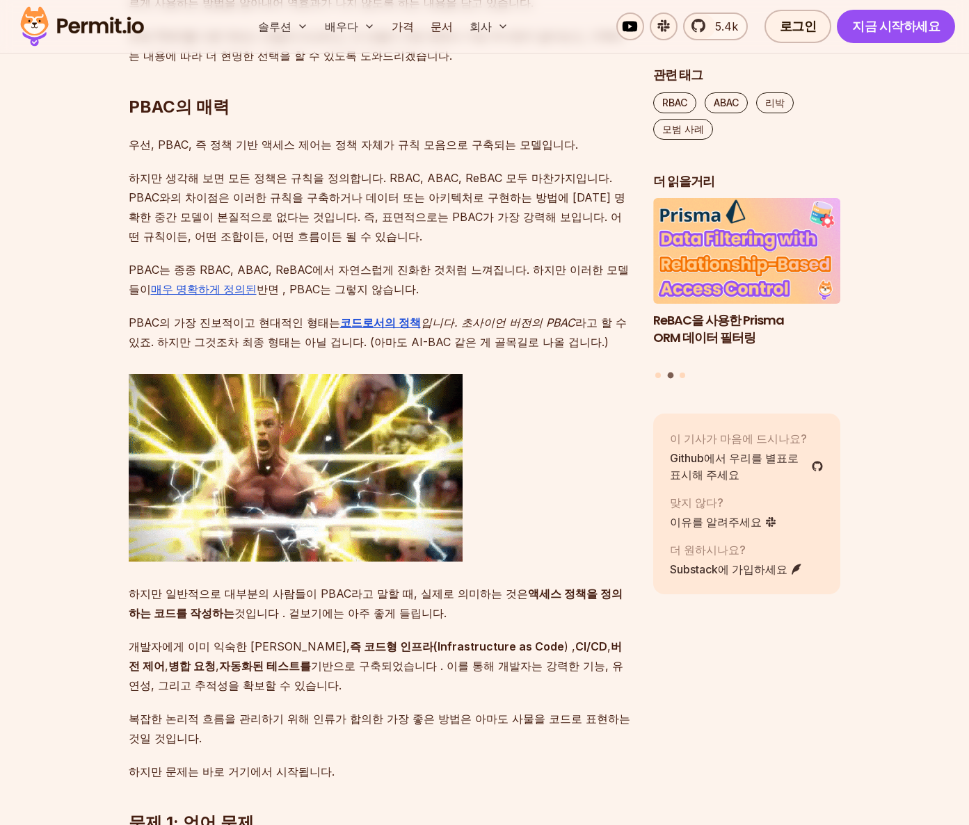
drag, startPoint x: 393, startPoint y: 263, endPoint x: 394, endPoint y: 273, distance: 9.8
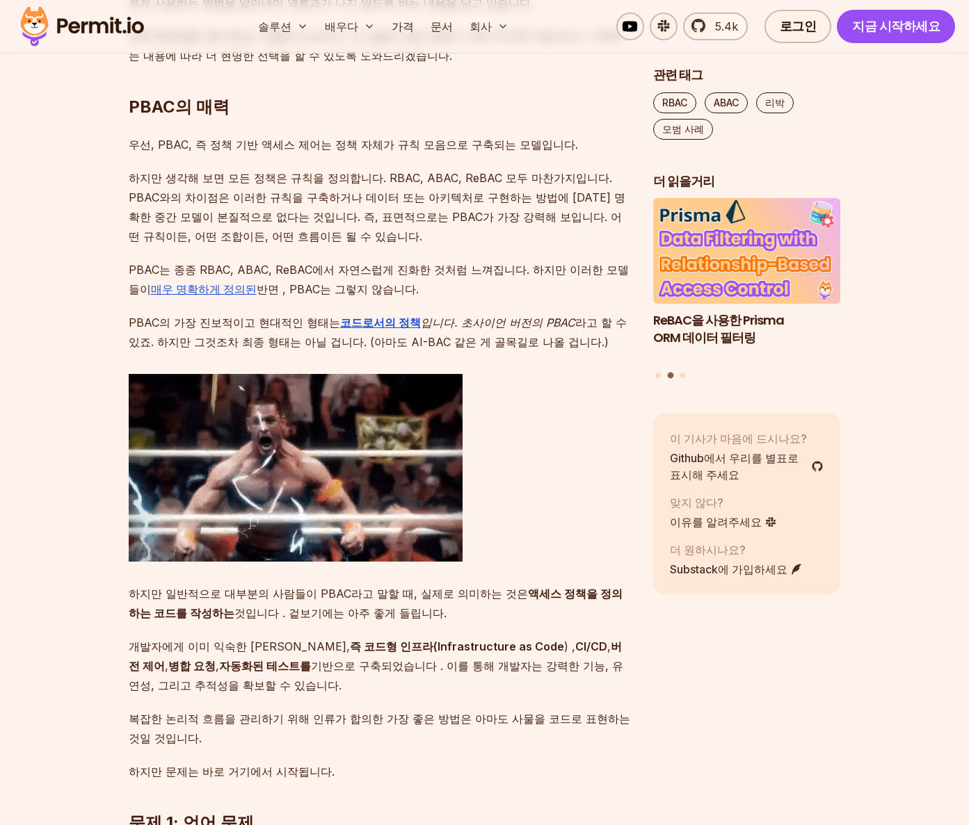
click at [394, 273] on p "PBAC는 종종 RBAC, ABAC, ReBAC에서 자연스럽게 진화한 것처럼 느껴집니다. 하지만 이러한 모델들이 매우 명확하게 정의된 반면 ,…" at bounding box center [380, 279] width 502 height 39
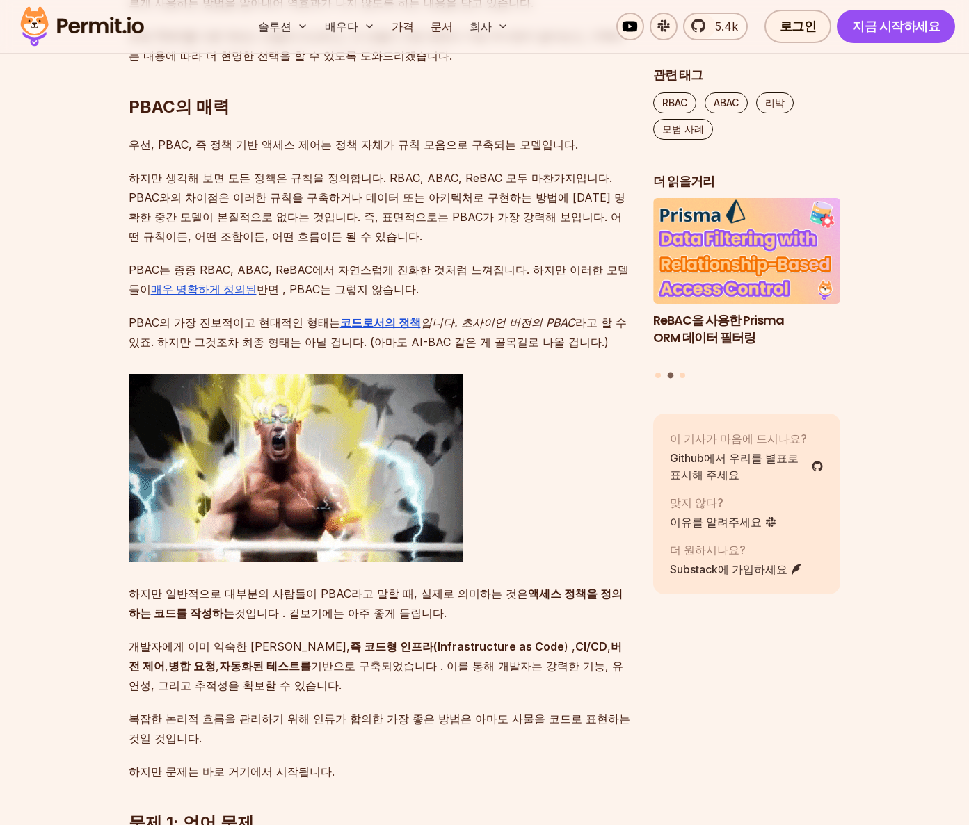
drag, startPoint x: 394, startPoint y: 273, endPoint x: 298, endPoint y: 260, distance: 96.9
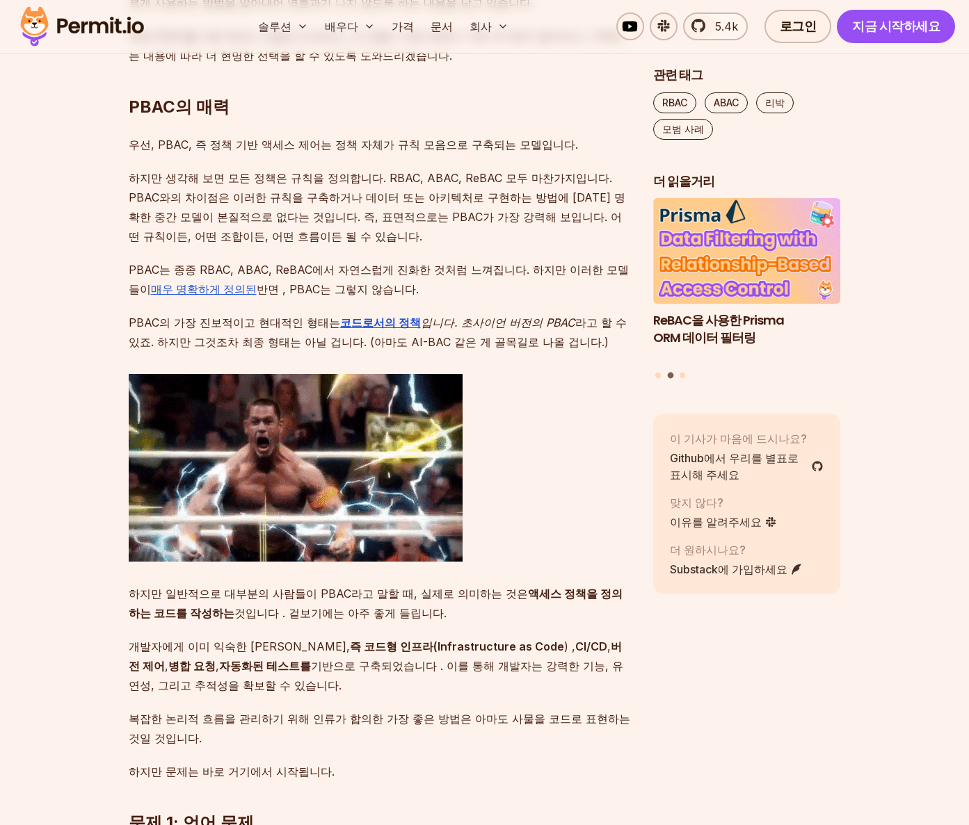
click at [298, 262] on p "PBAC는 종종 RBAC, ABAC, ReBAC에서 자연스럽게 진화한 것처럼 느껴집니다. 하지만 이러한 모델들이 매우 명확하게 정의된 반면 ,…" at bounding box center [380, 279] width 502 height 39
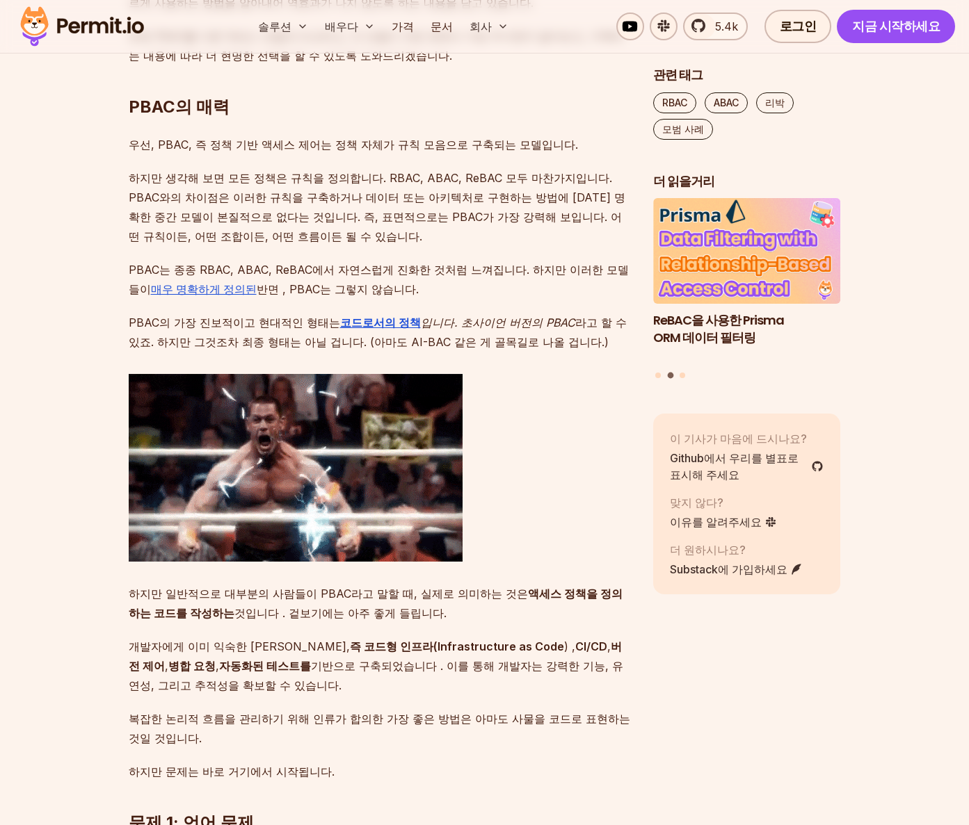
click at [298, 260] on p "PBAC는 종종 RBAC, ABAC, ReBAC에서 자연스럽게 진화한 것처럼 느껴집니다. 하지만 이러한 모델들이 매우 명확하게 정의된 반면 ,…" at bounding box center [380, 279] width 502 height 39
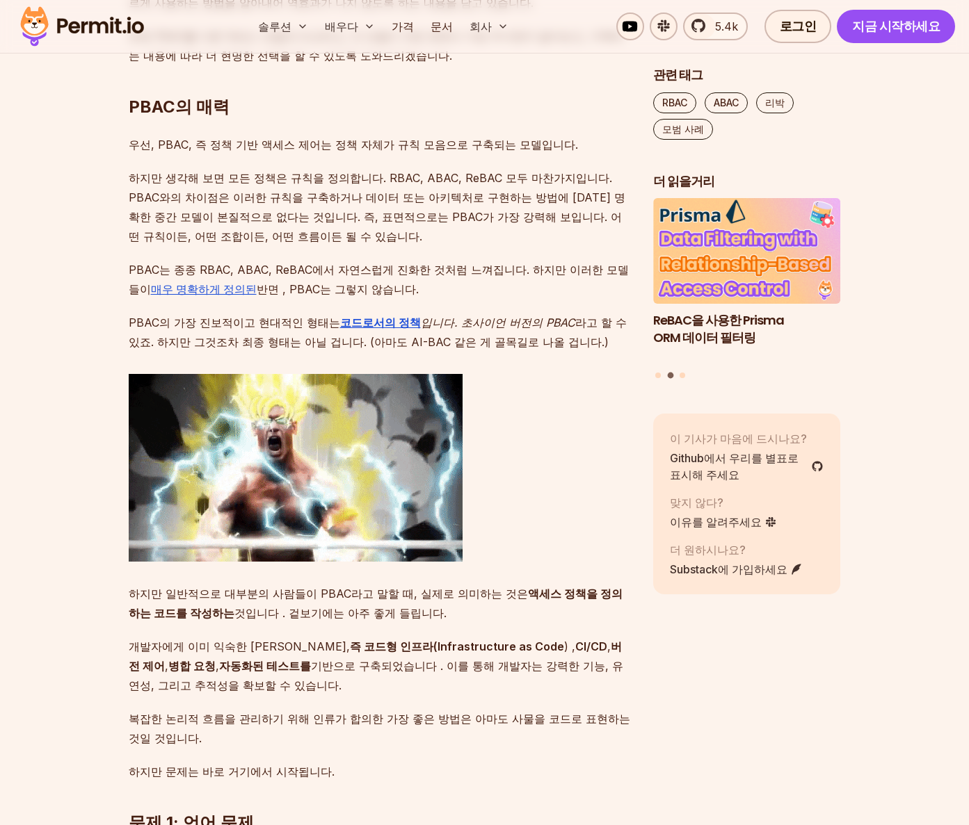
drag, startPoint x: 286, startPoint y: 263, endPoint x: 381, endPoint y: 269, distance: 95.5
click at [381, 269] on p "PBAC는 종종 RBAC, ABAC, ReBAC에서 자연스럽게 진화한 것처럼 느껴집니다. 하지만 이러한 모델들이 매우 명확하게 정의된 반면 ,…" at bounding box center [380, 279] width 502 height 39
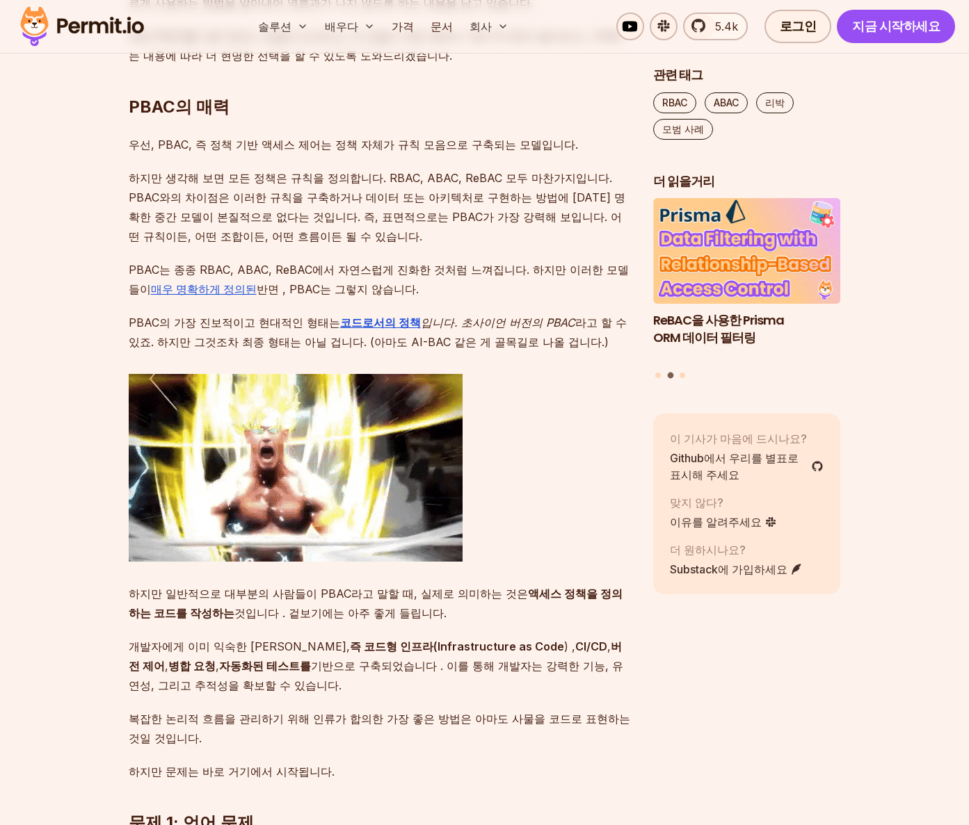
click at [382, 268] on p "PBAC는 종종 RBAC, ABAC, ReBAC에서 자연스럽게 진화한 것처럼 느껴집니다. 하지만 이러한 모델들이 매우 명확하게 정의된 반면 ,…" at bounding box center [380, 279] width 502 height 39
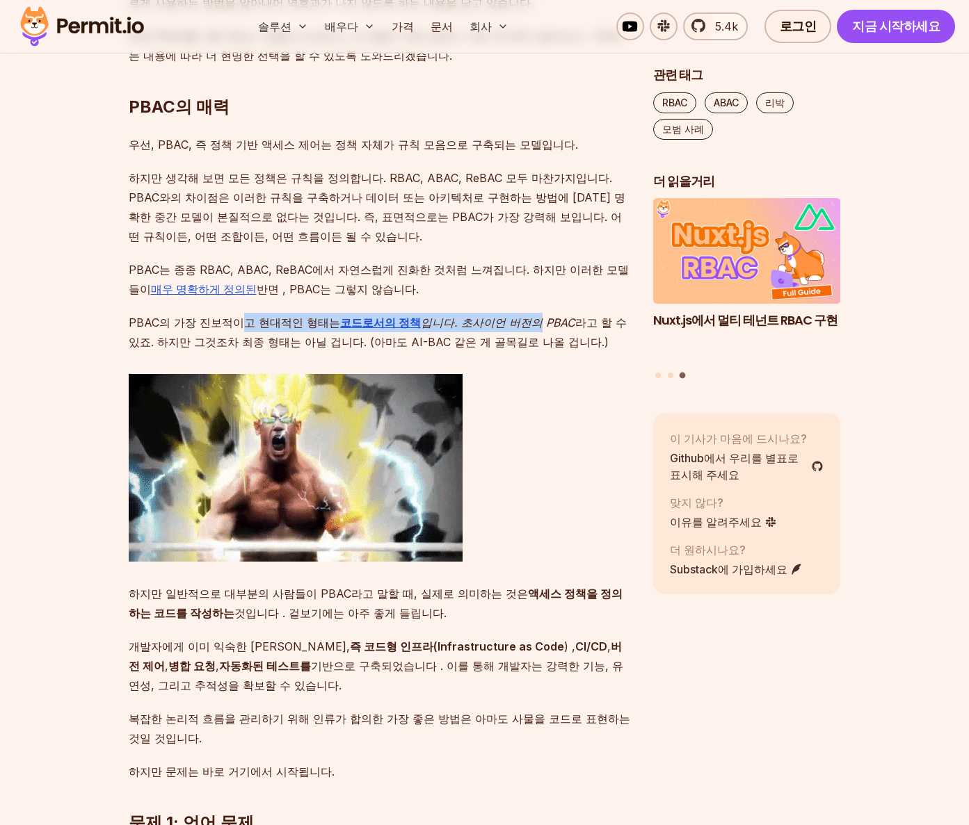
drag, startPoint x: 241, startPoint y: 298, endPoint x: 512, endPoint y: 312, distance: 272.3
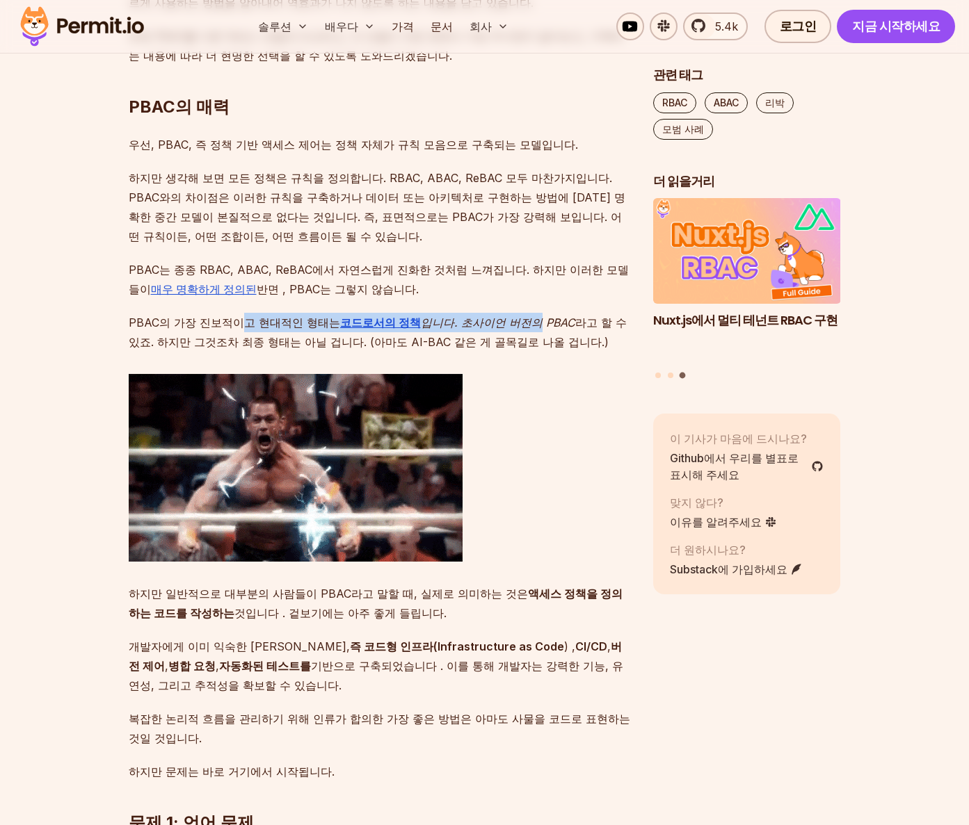
click at [505, 313] on p "PBAC의 가장 진보적이고 현대적인 형태는 코드로서의 정책 입니다. 초사이언 버전의 PBAC 라고 할 수 있죠 . 하지만 그것조차 최종 형태는…" at bounding box center [380, 332] width 502 height 39
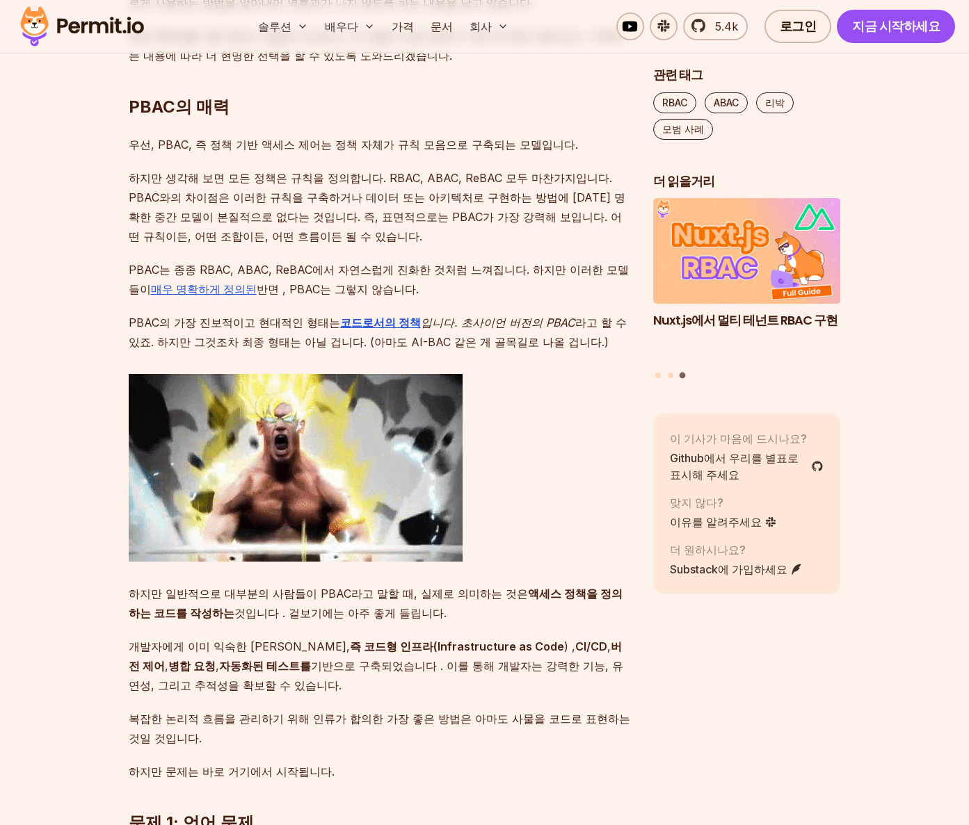
click at [528, 314] on p "PBAC의 가장 진보적이고 현대적인 형태는 코드로서의 정책 입니다. 초사이언 버전의 PBAC 라고 할 수 있죠 . 하지만 그것조차 최종 형태는…" at bounding box center [380, 332] width 502 height 39
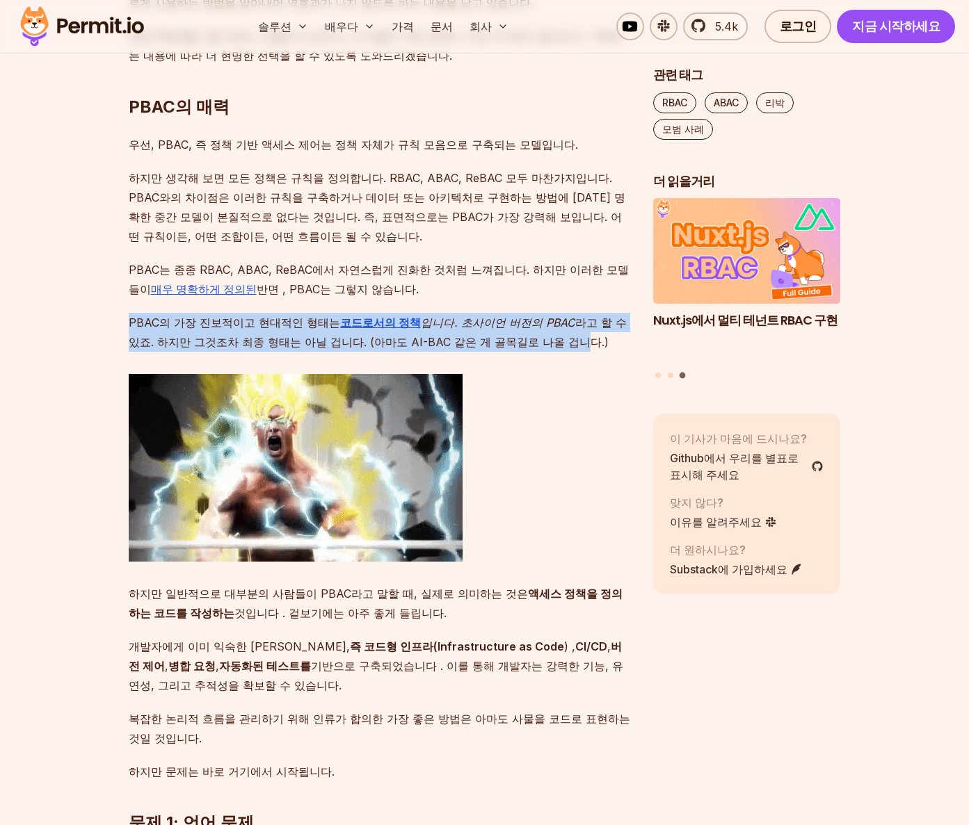
drag, startPoint x: 528, startPoint y: 316, endPoint x: 545, endPoint y: 344, distance: 32.2
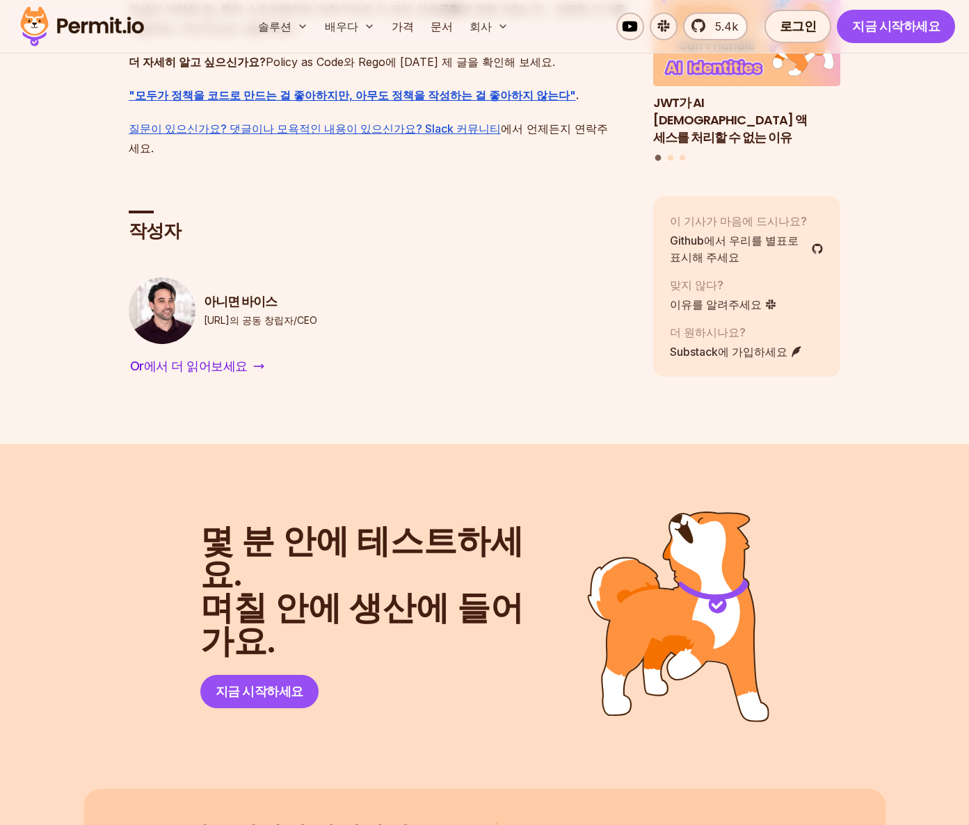
scroll to position [6676, 0]
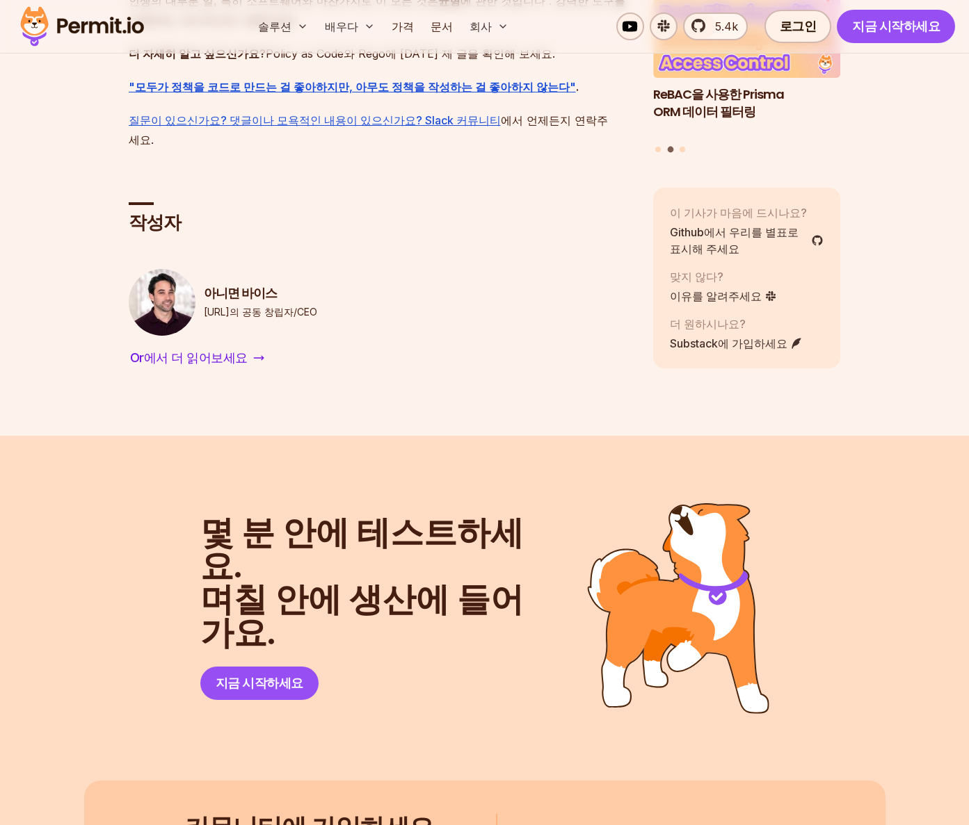
drag, startPoint x: 339, startPoint y: 214, endPoint x: 273, endPoint y: 209, distance: 66.3
drag, startPoint x: 266, startPoint y: 211, endPoint x: 229, endPoint y: 216, distance: 37.3
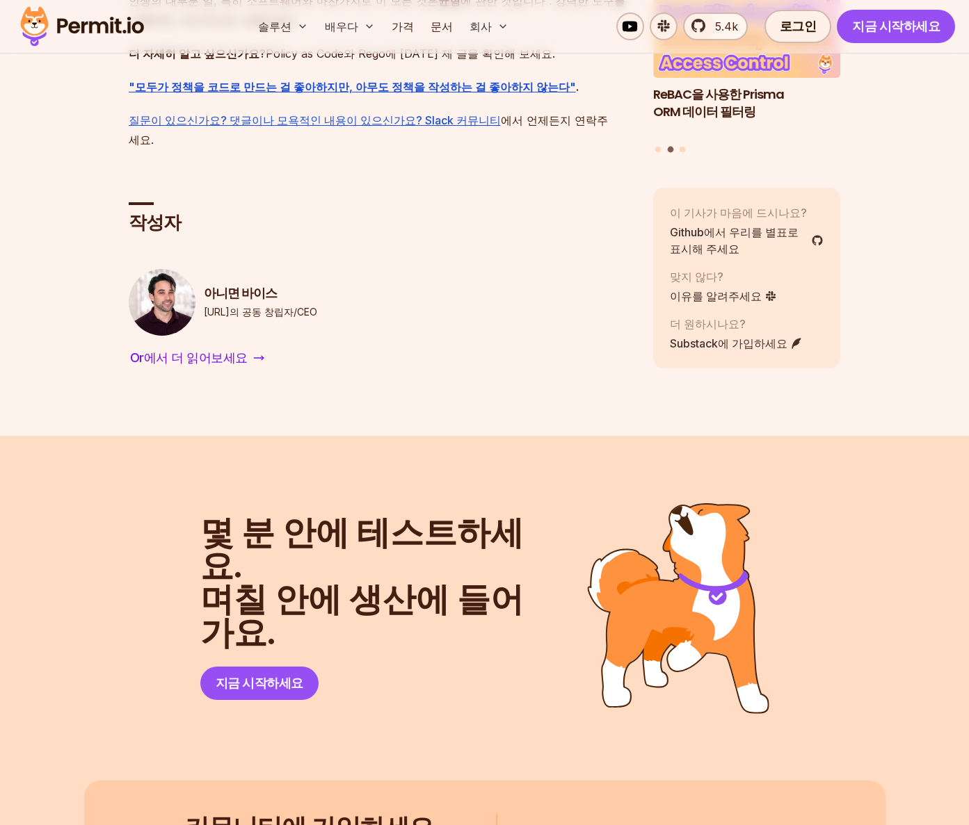
drag, startPoint x: 209, startPoint y: 248, endPoint x: 341, endPoint y: 257, distance: 132.4
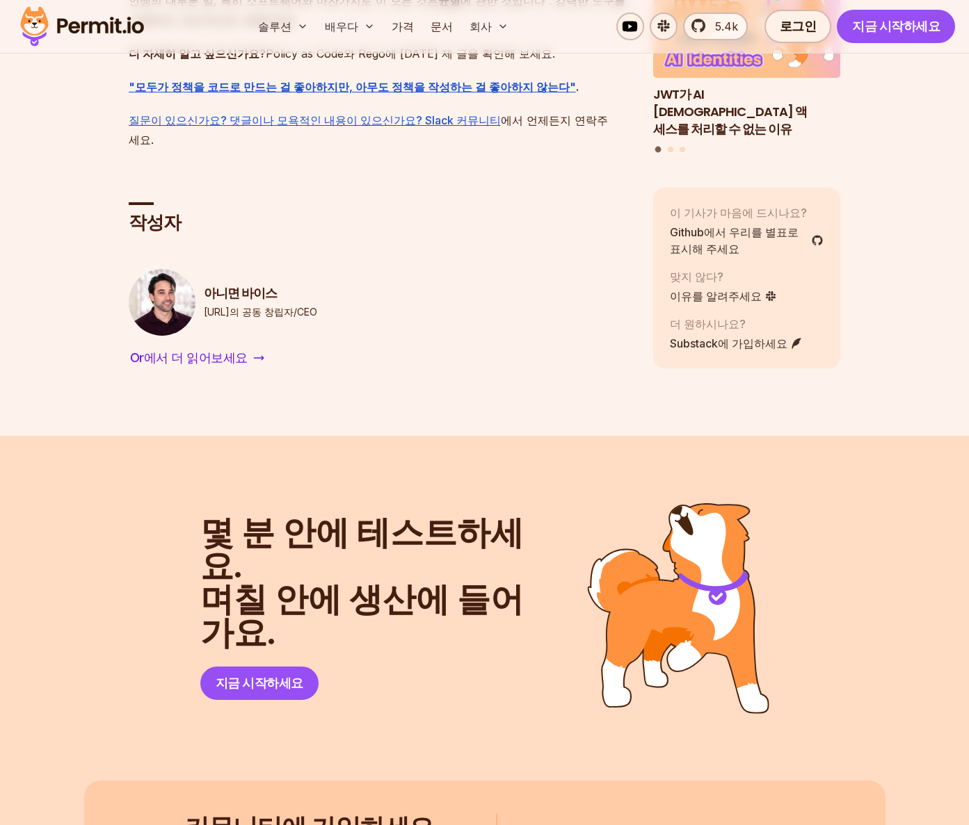
click at [330, 94] on font ""모두가 정책을 코드로 만드는 걸 좋아하지만, 아무도 정책을 작성하는 걸 좋아하지 않는다"" at bounding box center [352, 87] width 447 height 14
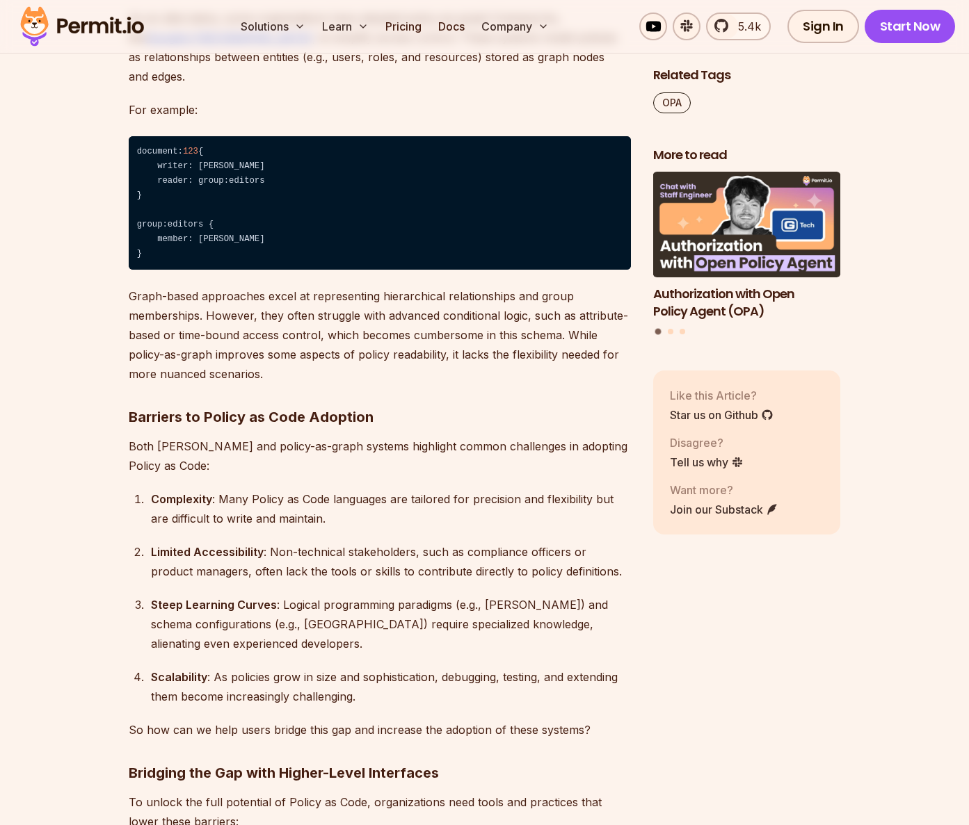
scroll to position [3477, 0]
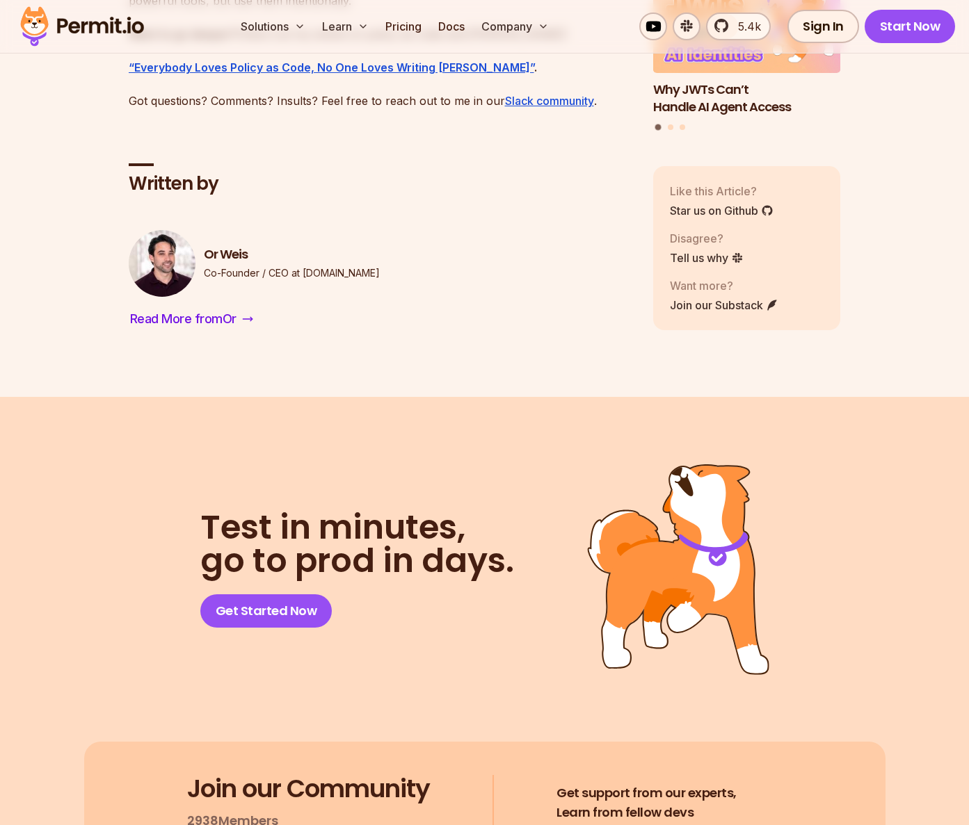
scroll to position [7084, 0]
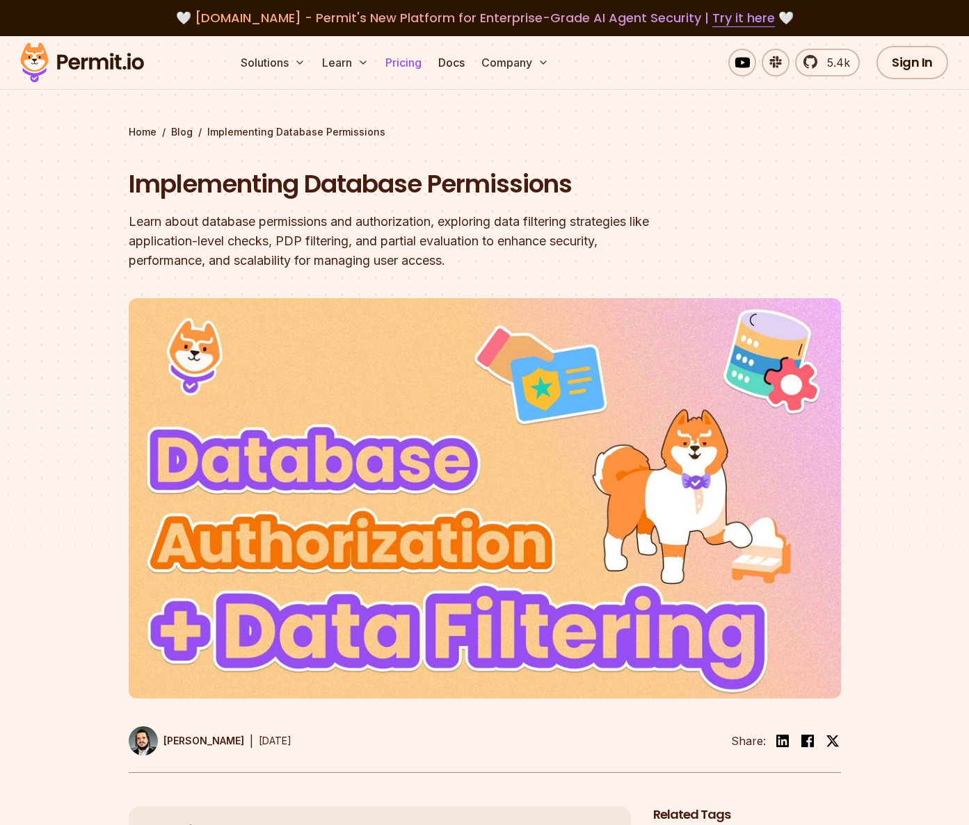
click at [390, 68] on link "Pricing" at bounding box center [403, 63] width 47 height 28
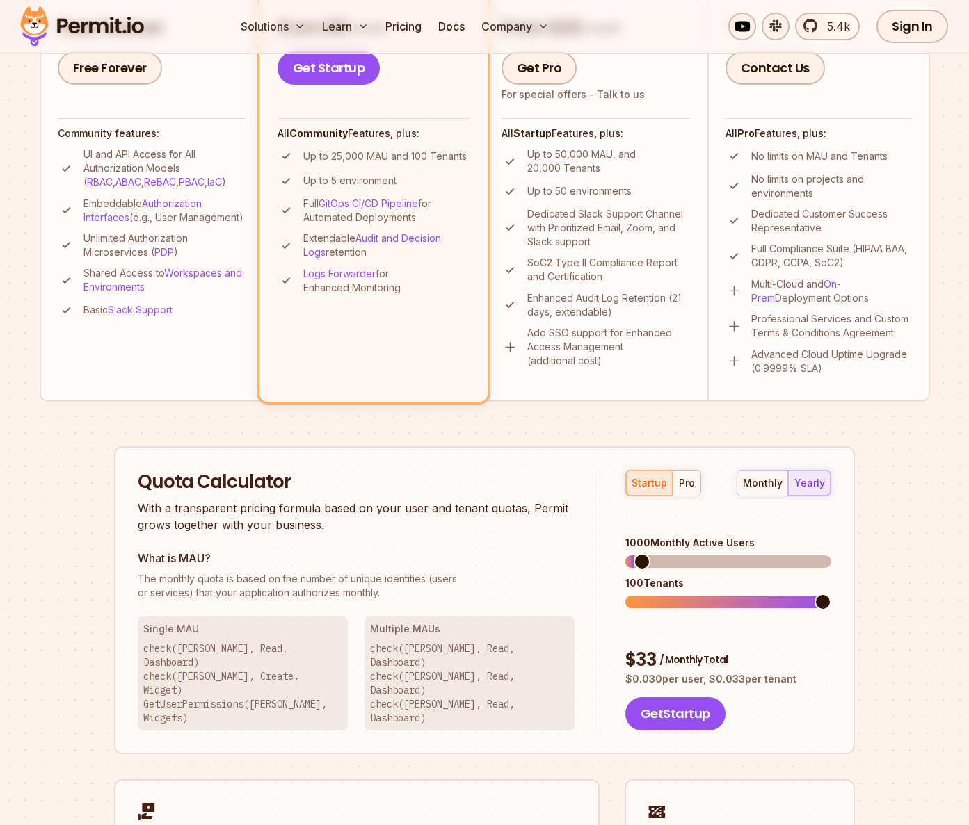
scroll to position [70, 0]
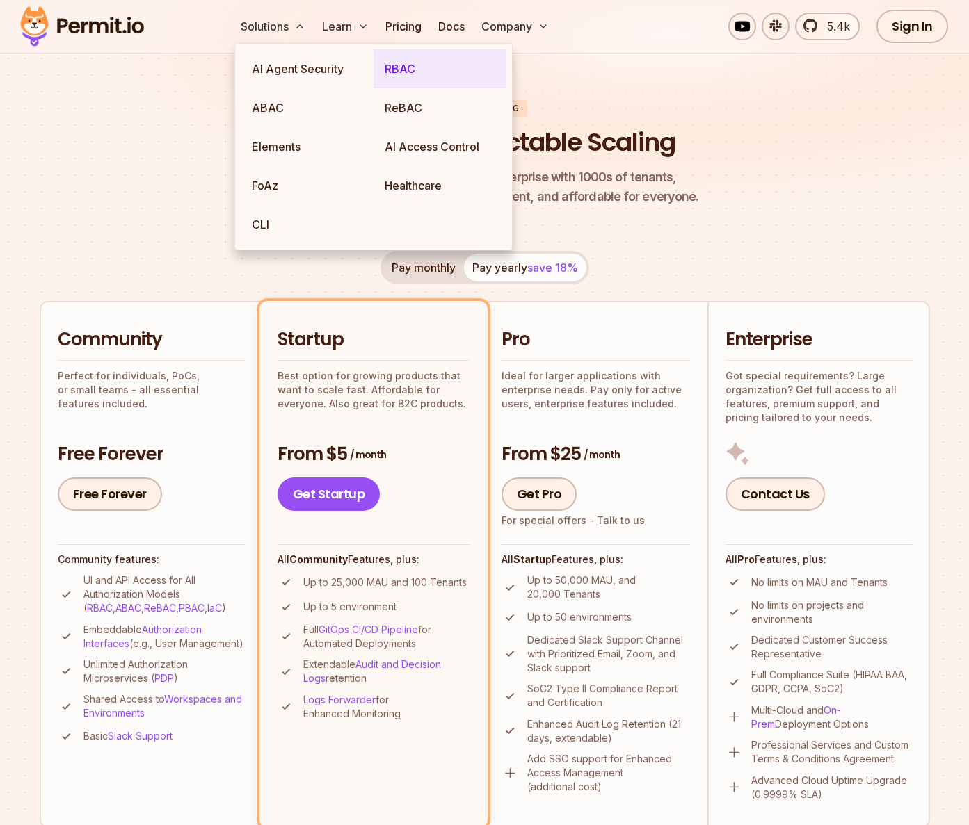
click at [397, 72] on link "RBAC" at bounding box center [439, 68] width 133 height 39
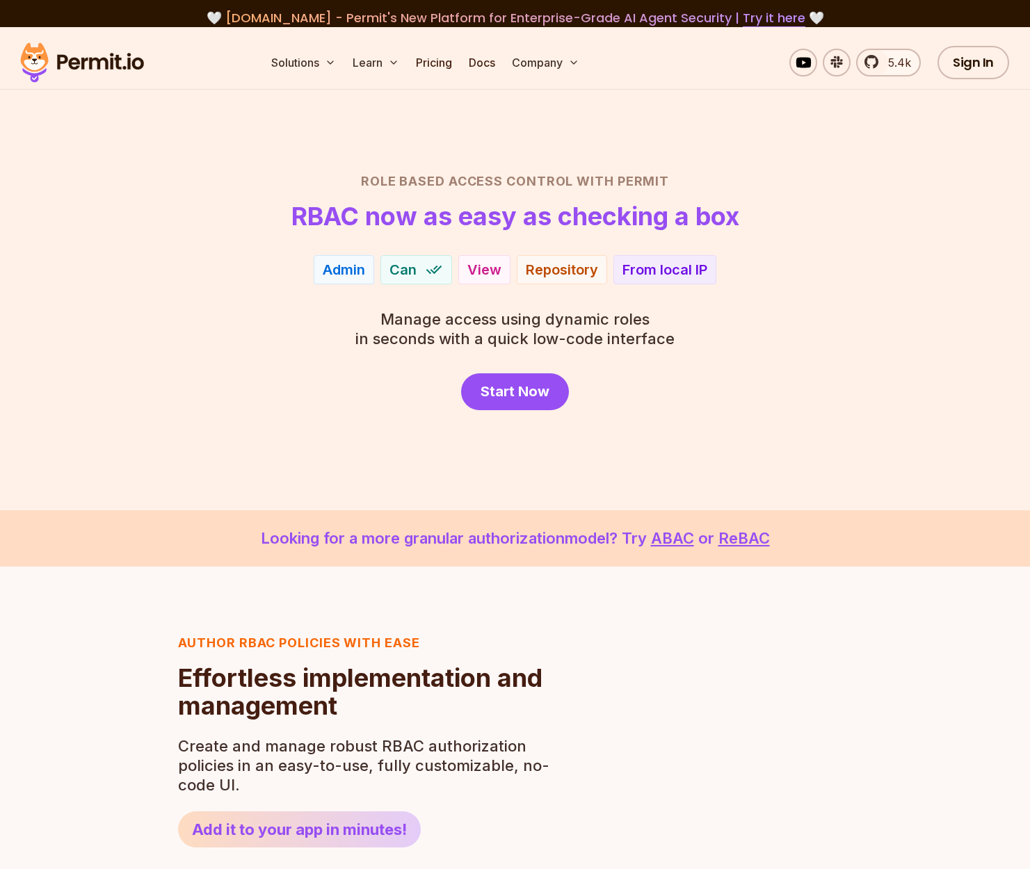
click at [842, 357] on div "Role Based Access Control with Permit RBAC now as easy as checking a box Admin …" at bounding box center [514, 291] width 963 height 239
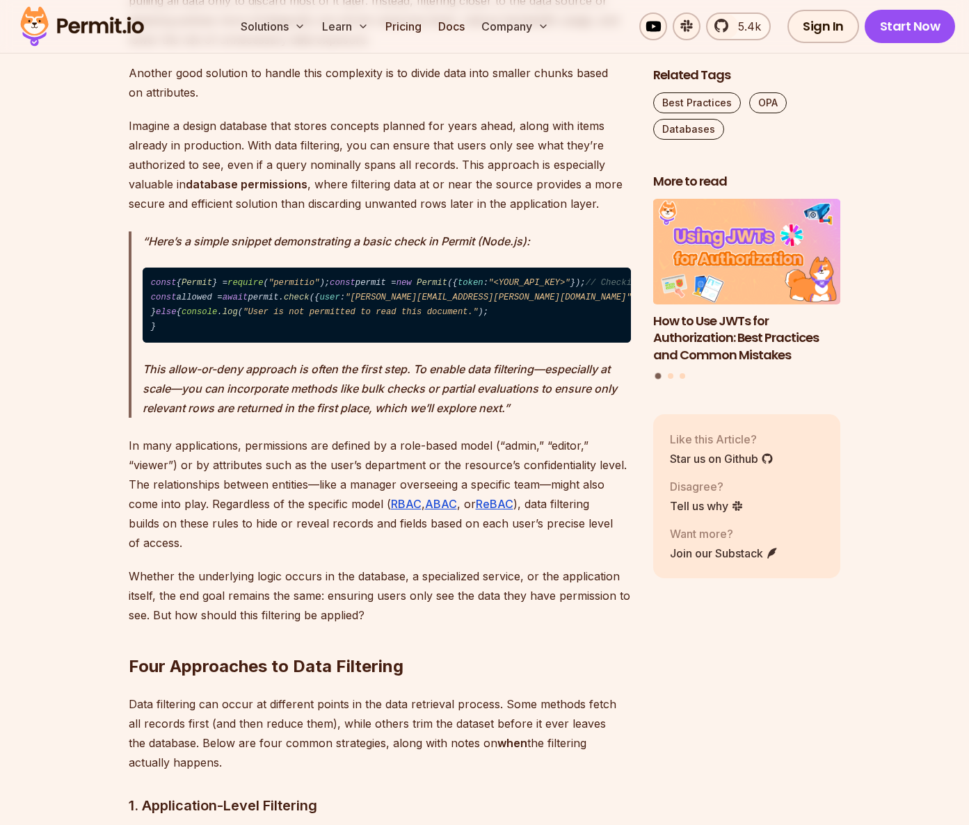
scroll to position [2503, 0]
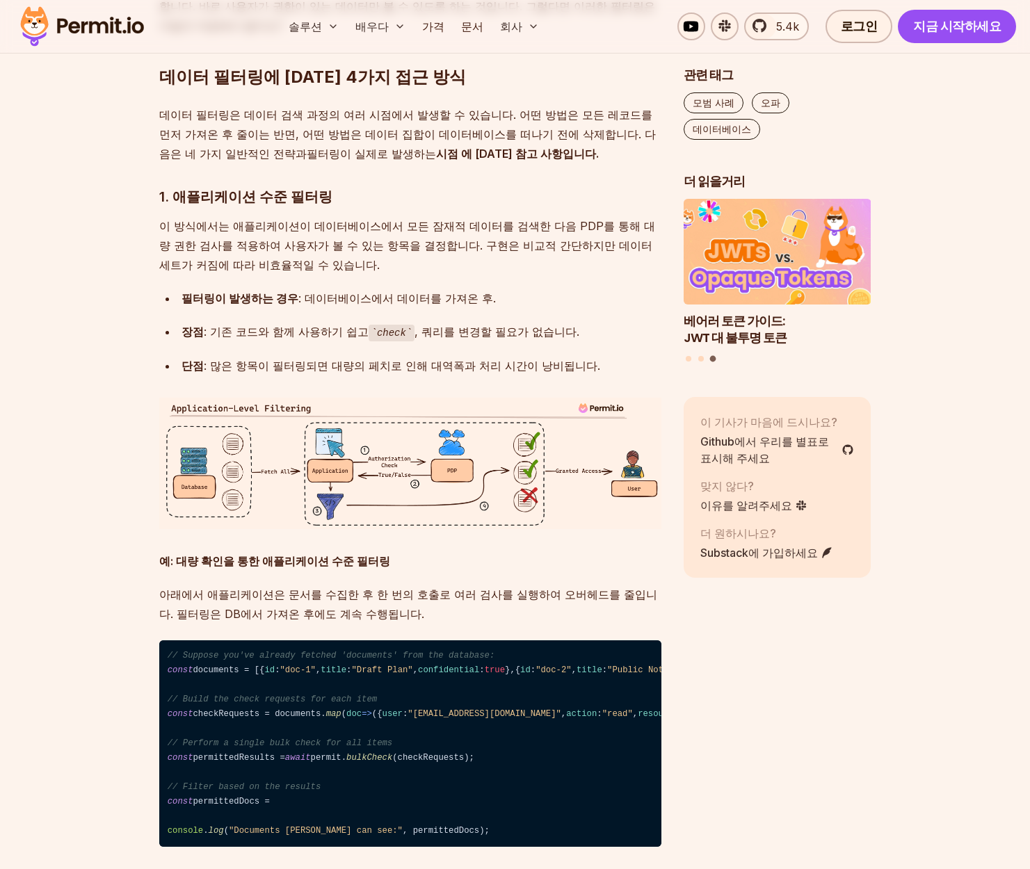
scroll to position [2832, 0]
